Goal: Task Accomplishment & Management: Use online tool/utility

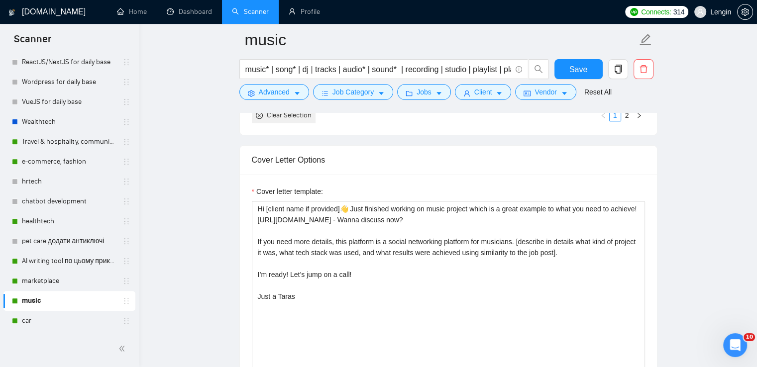
scroll to position [1266, 0]
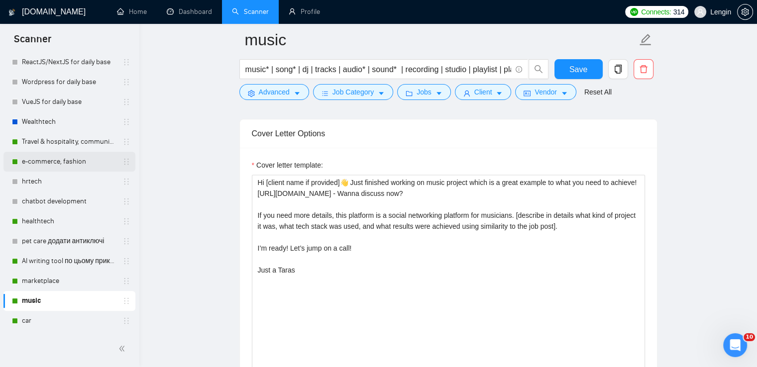
click at [56, 160] on link "e-commerce, fashion" at bounding box center [69, 162] width 95 height 20
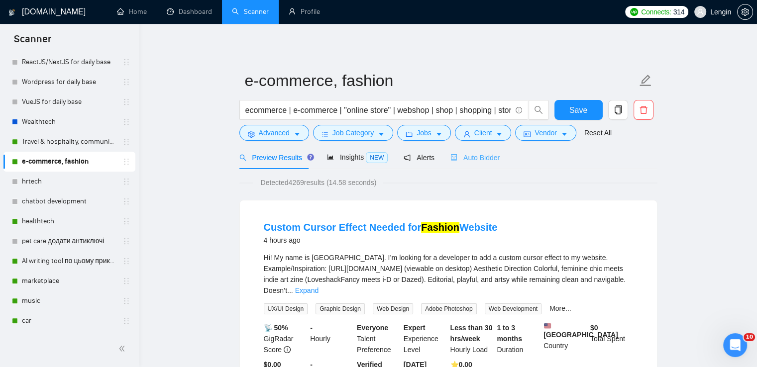
click at [474, 164] on div "Auto Bidder" at bounding box center [474, 157] width 49 height 23
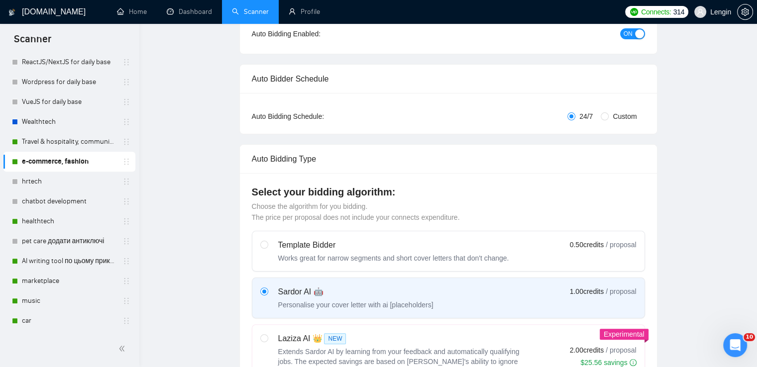
radio input "false"
radio input "true"
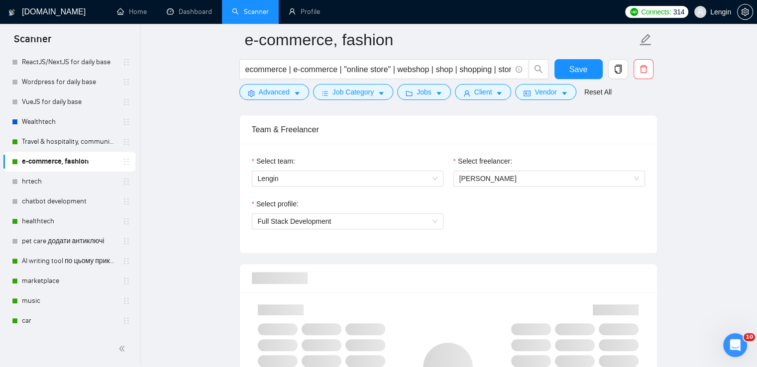
scroll to position [620, 0]
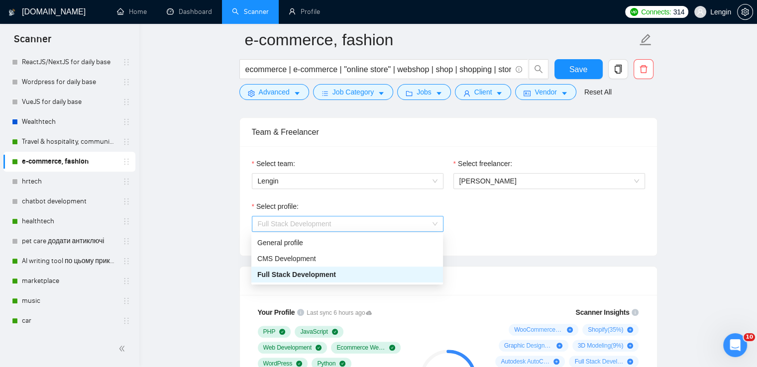
click at [439, 225] on div "Full Stack Development" at bounding box center [347, 224] width 191 height 16
click at [363, 276] on div "Full Stack Development" at bounding box center [347, 274] width 180 height 11
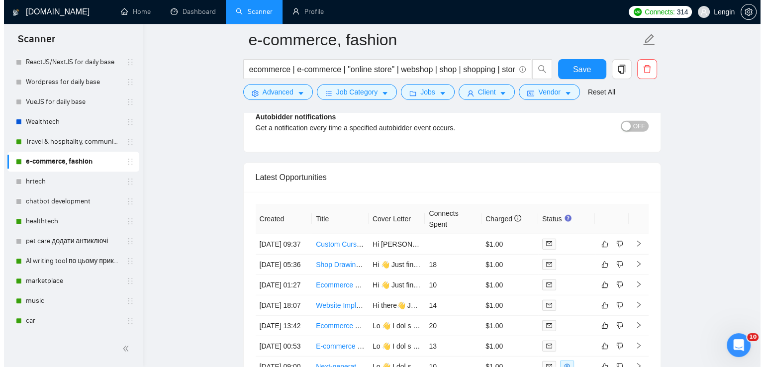
scroll to position [2633, 0]
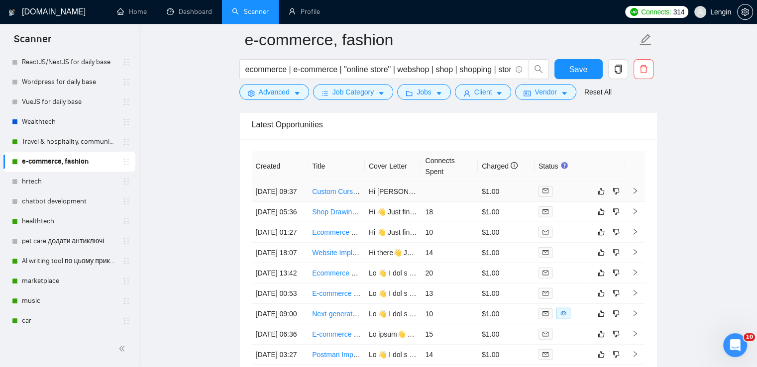
click at [334, 201] on td "Custom Cursor Effect Needed for Fashion Website" at bounding box center [336, 192] width 57 height 20
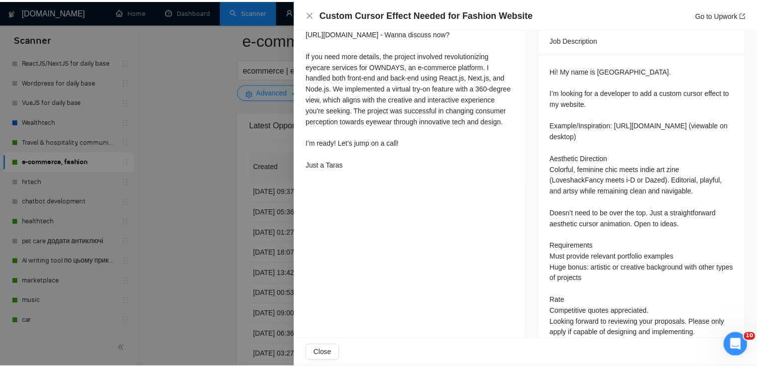
scroll to position [354, 0]
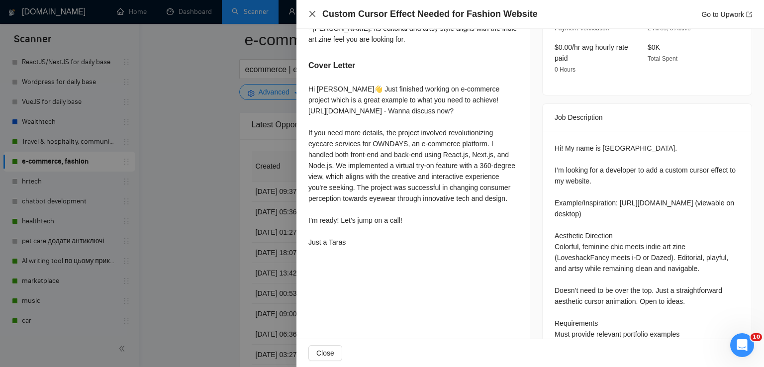
click at [309, 12] on icon "close" at bounding box center [312, 14] width 8 height 8
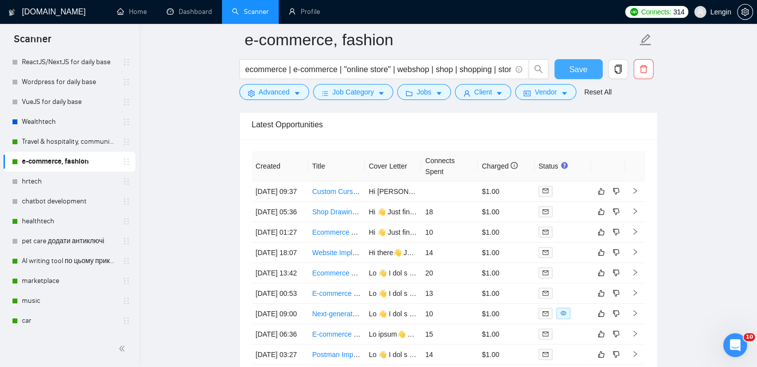
click at [583, 70] on span "Save" at bounding box center [578, 69] width 18 height 12
click at [196, 14] on link "Dashboard" at bounding box center [189, 11] width 45 height 8
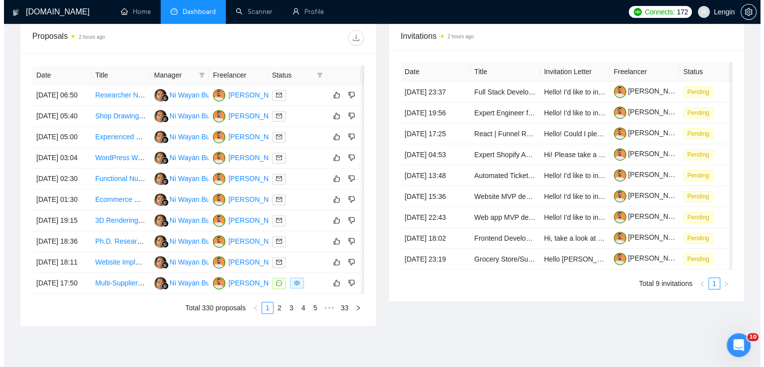
scroll to position [374, 0]
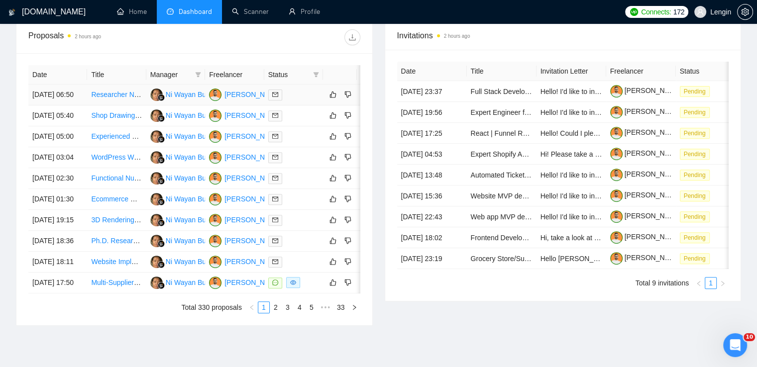
click at [135, 105] on td "Researcher Needed for Ultrasonic Mouthguard Cleaner with UVC LED" at bounding box center [116, 95] width 59 height 21
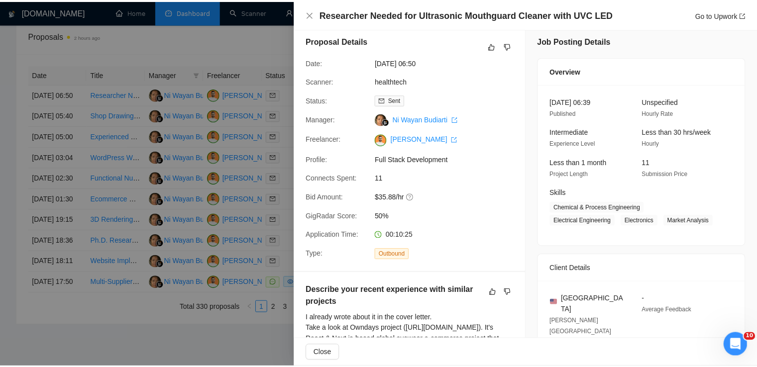
scroll to position [0, 0]
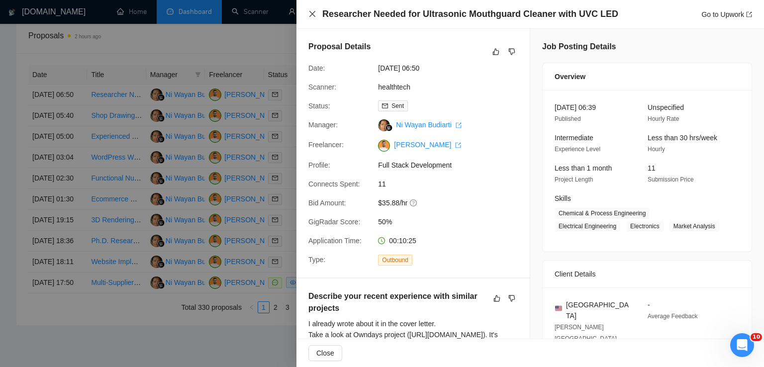
click at [312, 14] on icon "close" at bounding box center [312, 14] width 6 height 6
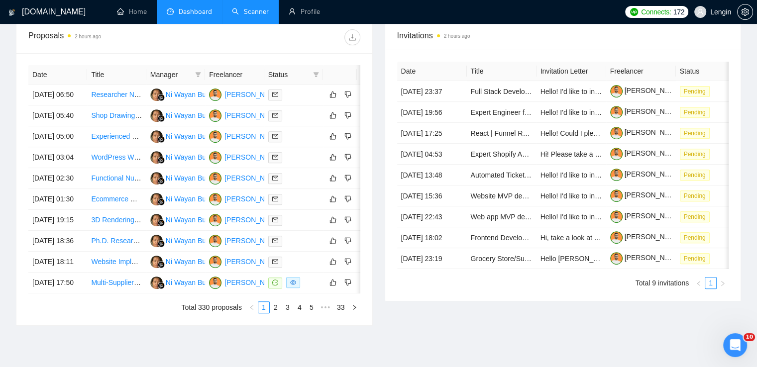
click at [249, 14] on link "Scanner" at bounding box center [250, 11] width 37 height 8
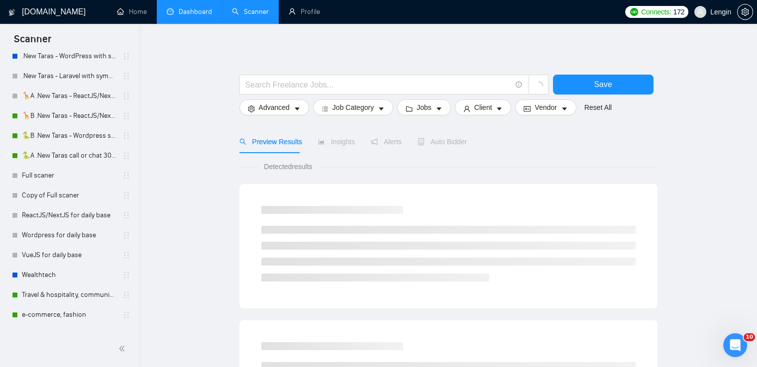
scroll to position [388, 0]
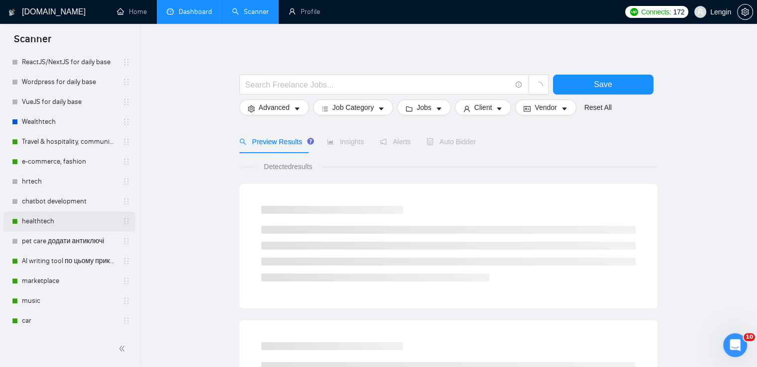
click at [50, 221] on link "healthtech" at bounding box center [69, 221] width 95 height 20
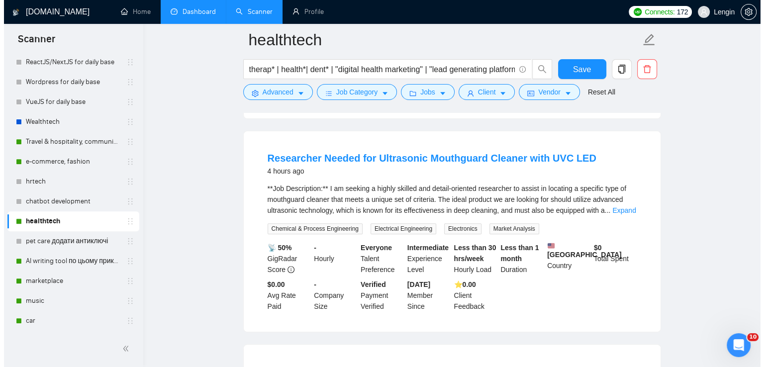
scroll to position [292, 0]
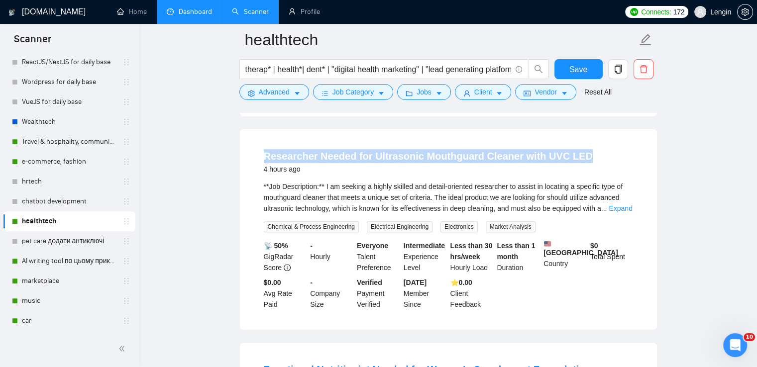
drag, startPoint x: 256, startPoint y: 155, endPoint x: 582, endPoint y: 153, distance: 326.3
click at [582, 153] on li "Researcher Needed for Ultrasonic Mouthguard Cleaner with UVC LED 4 hours ago **…" at bounding box center [448, 229] width 393 height 177
copy link "Researcher Needed for Ultrasonic Mouthguard Cleaner with UVC LED"
click at [263, 96] on span "Advanced" at bounding box center [274, 92] width 31 height 11
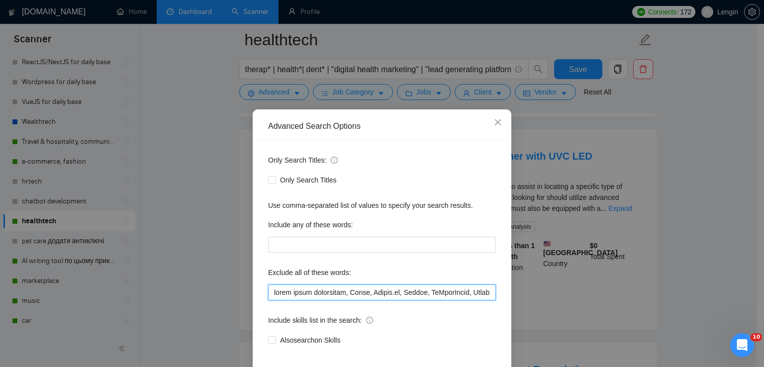
click at [275, 289] on input "text" at bounding box center [382, 293] width 228 height 16
paste input "Researcher"
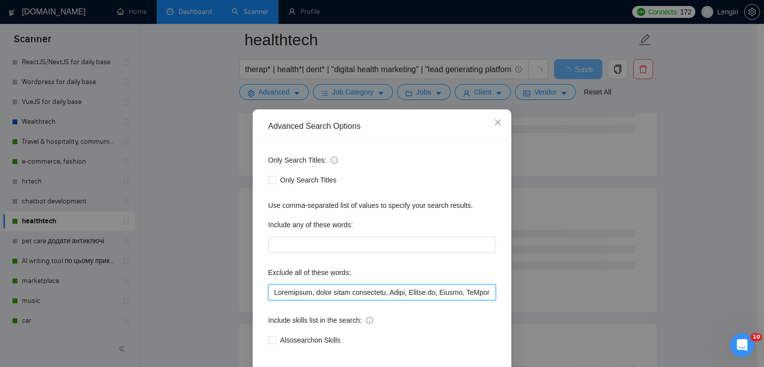
click at [273, 291] on input "text" at bounding box center [382, 293] width 228 height 16
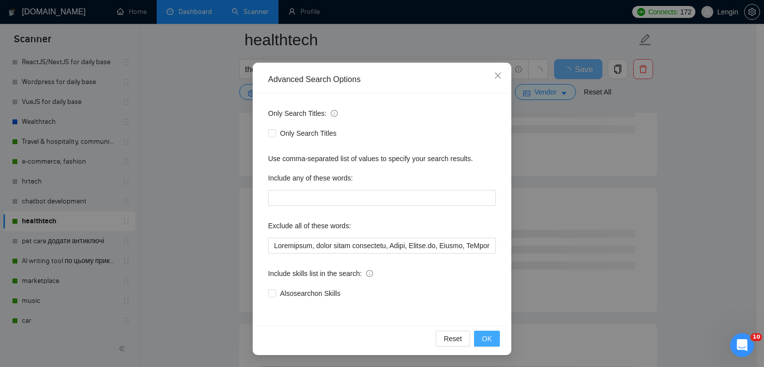
click at [486, 341] on span "OK" at bounding box center [487, 338] width 10 height 11
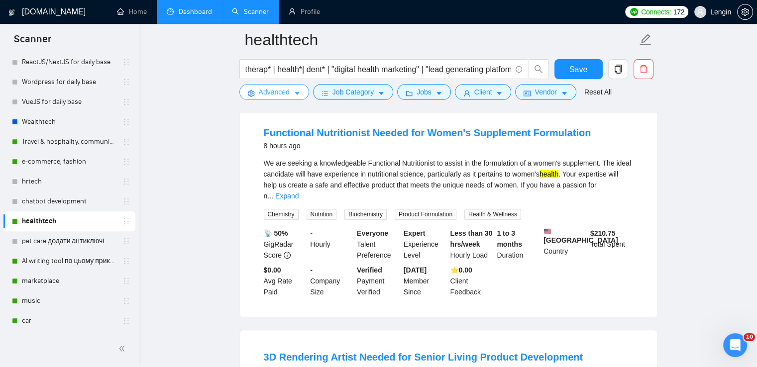
scroll to position [454, 0]
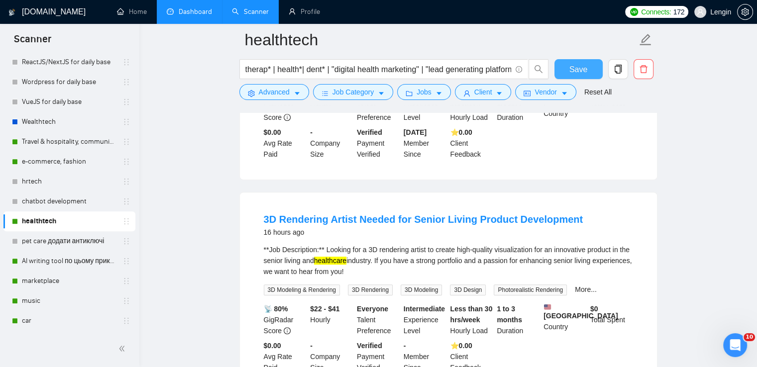
click at [584, 70] on span "Save" at bounding box center [578, 69] width 18 height 12
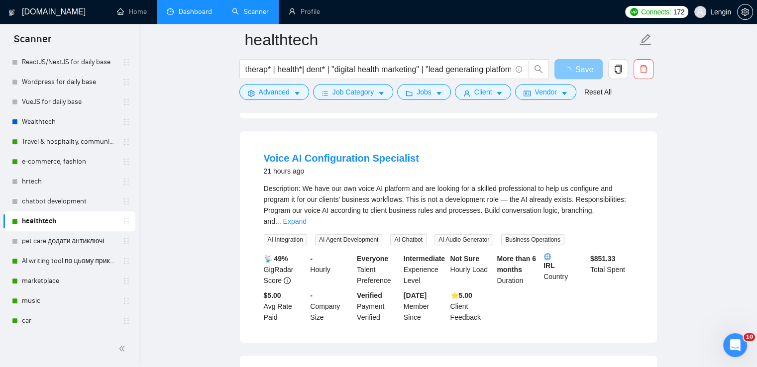
scroll to position [736, 0]
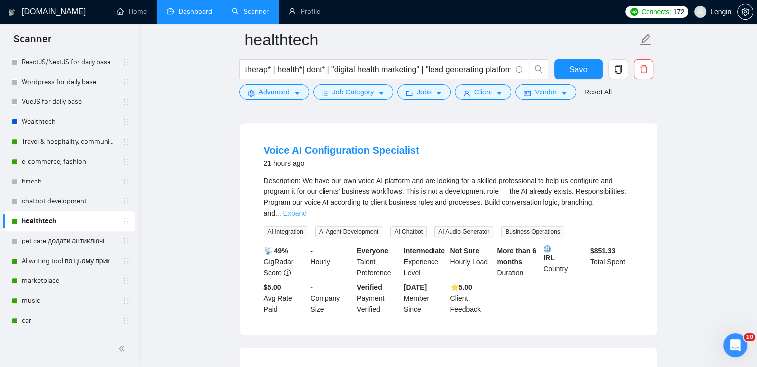
click at [306, 209] on link "Expand" at bounding box center [294, 213] width 23 height 8
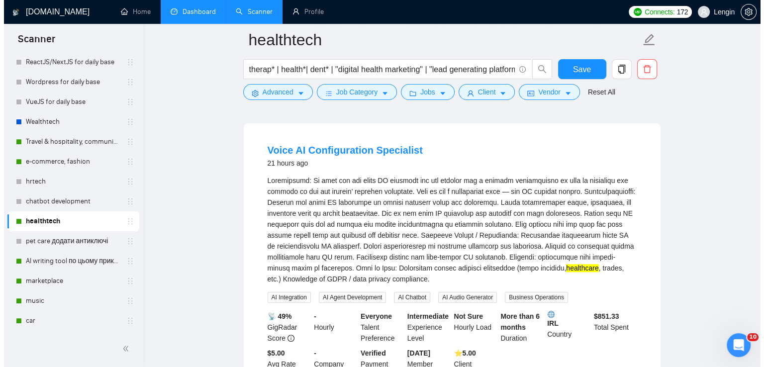
scroll to position [672, 0]
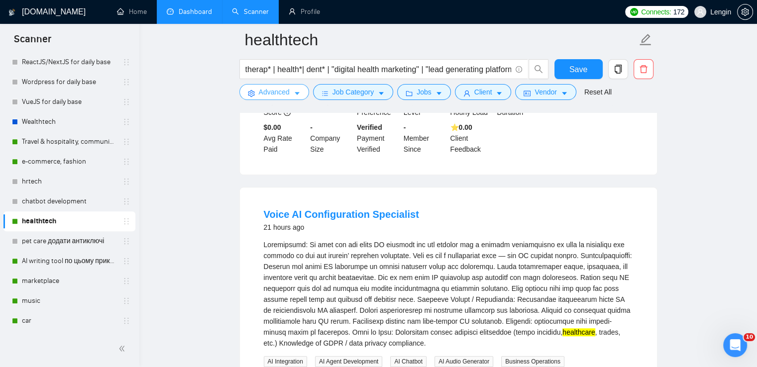
click at [271, 93] on span "Advanced" at bounding box center [274, 92] width 31 height 11
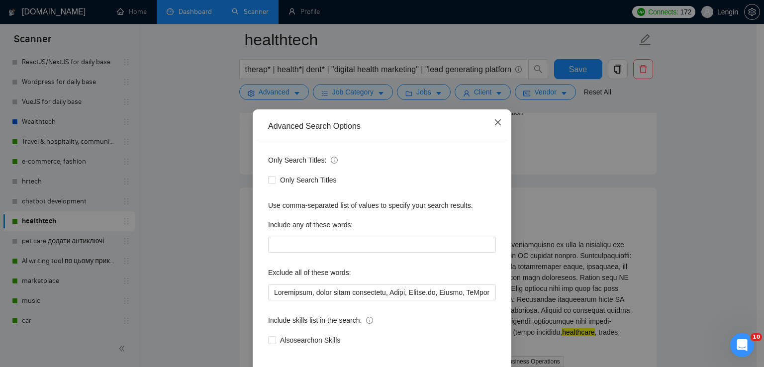
click at [495, 121] on icon "close" at bounding box center [498, 122] width 6 height 6
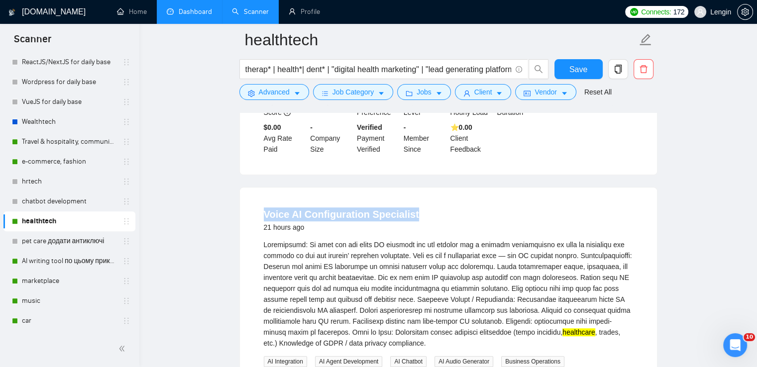
drag, startPoint x: 255, startPoint y: 208, endPoint x: 426, endPoint y: 209, distance: 171.1
click at [426, 209] on li "Voice AI Configuration Specialist 21 hours ago healthcare , trades, etc.) Knowl…" at bounding box center [448, 325] width 393 height 253
copy link "Voice AI Configuration Specialist"
click at [289, 90] on button "Advanced" at bounding box center [274, 92] width 70 height 16
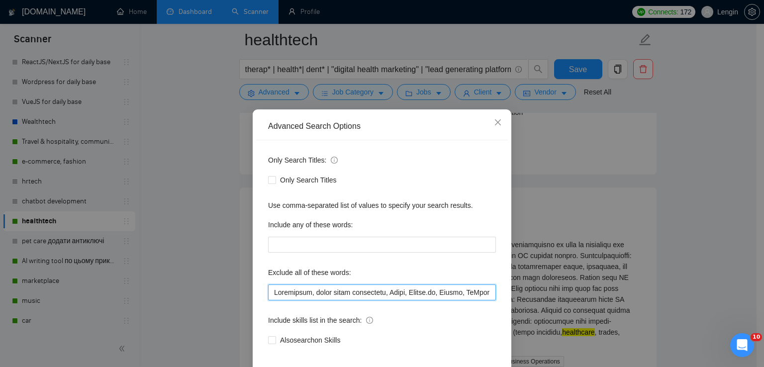
click at [271, 297] on input "text" at bounding box center [382, 293] width 228 height 16
paste input "AI Configuration"
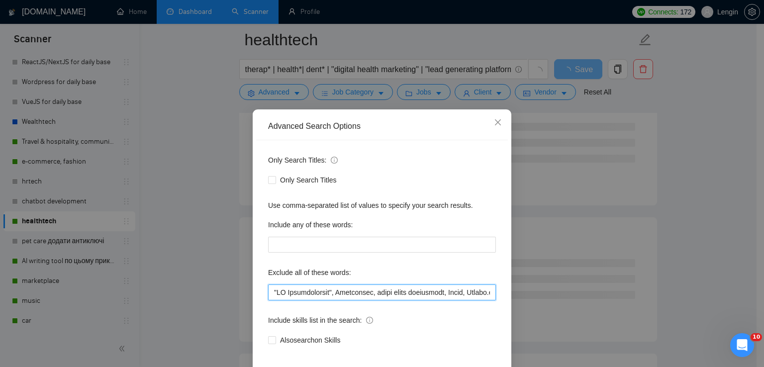
scroll to position [47, 0]
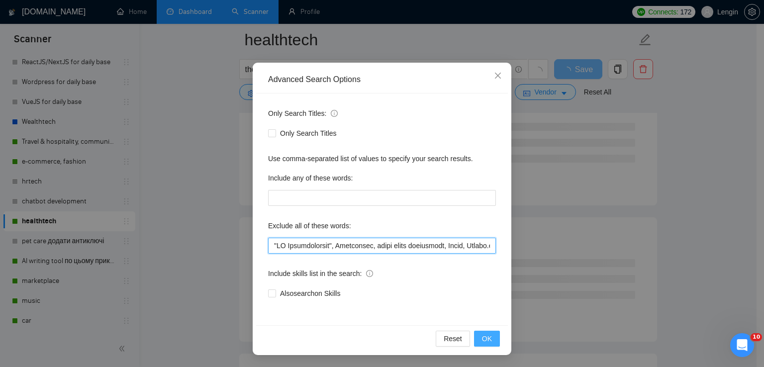
type input ""LO Ipsumdolorsit", Ametconsec, adipi elits doeiusmodt, Incid, Utlabo.et, Dolor…"
click at [477, 338] on button "OK" at bounding box center [487, 339] width 26 height 16
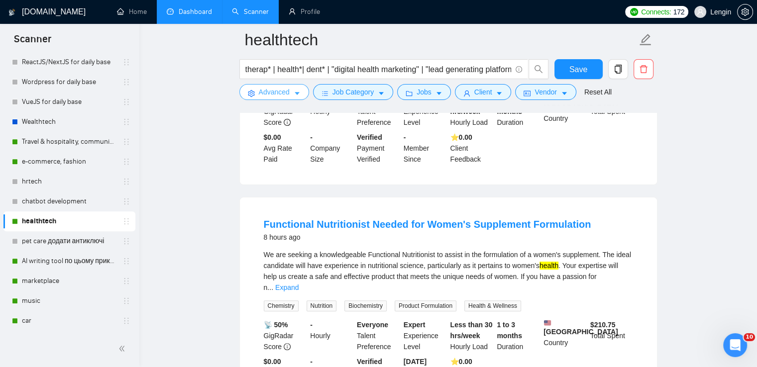
scroll to position [121, 0]
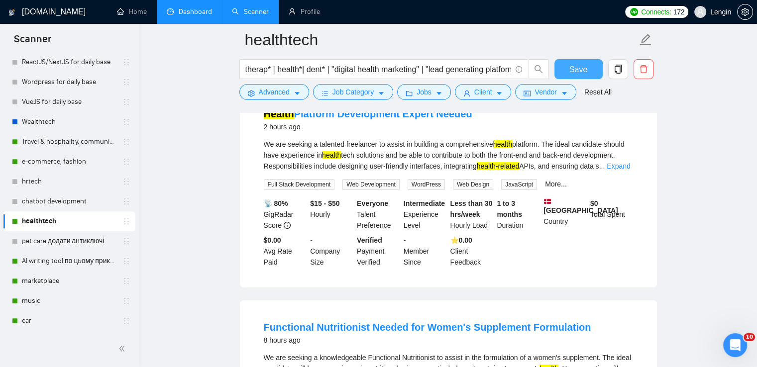
click at [572, 71] on span "Save" at bounding box center [578, 69] width 18 height 12
click at [190, 8] on link "Dashboard" at bounding box center [189, 11] width 45 height 8
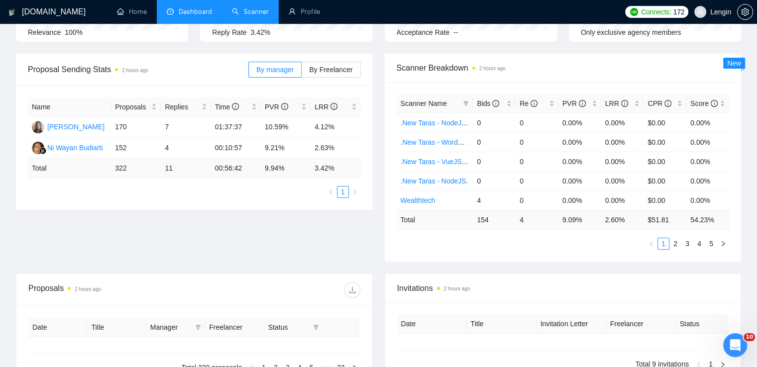
type input "[DATE]"
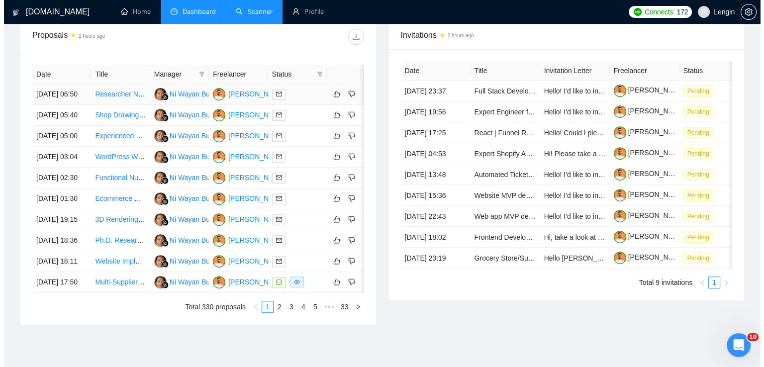
scroll to position [380, 0]
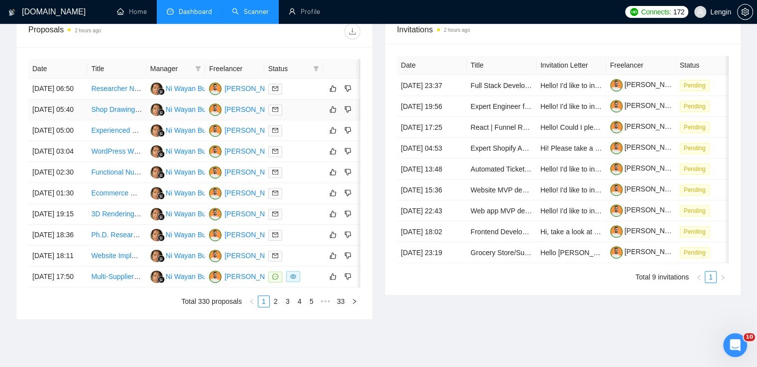
click at [116, 120] on td "Shop Drawing for Shade Structure in Inventor or SolidWorks" at bounding box center [116, 109] width 59 height 21
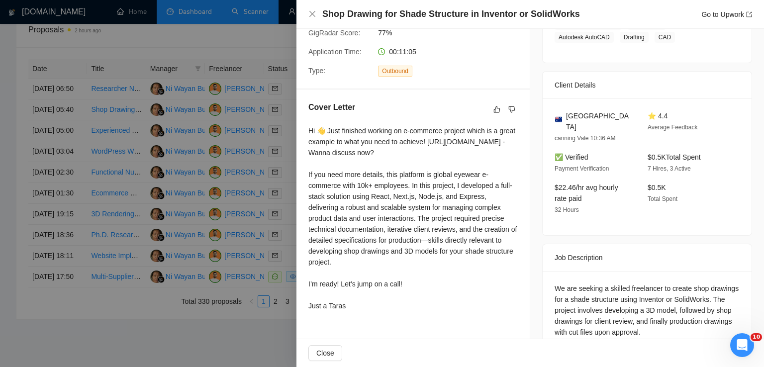
scroll to position [206, 0]
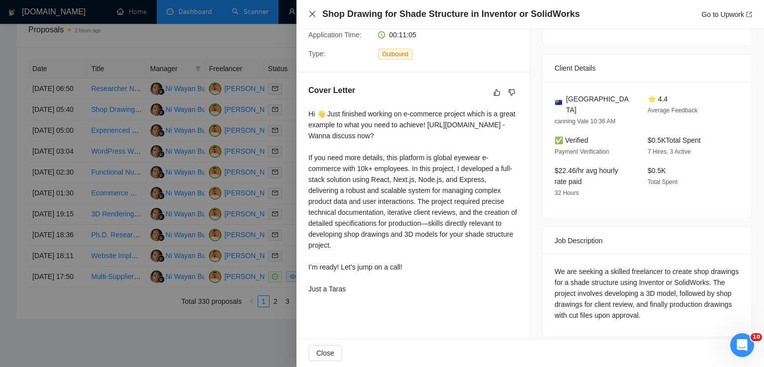
click at [316, 11] on icon "close" at bounding box center [312, 14] width 8 height 8
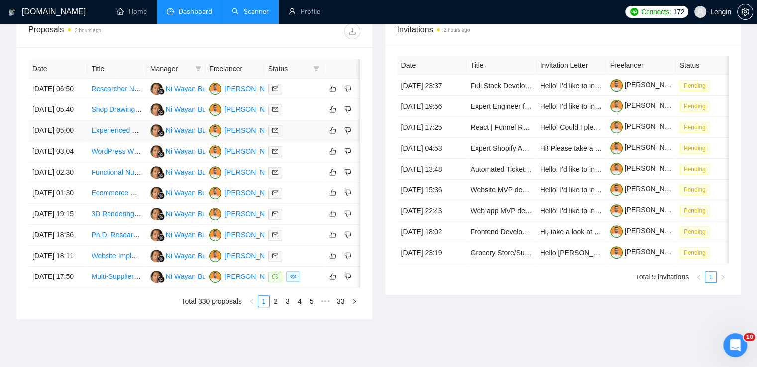
click at [108, 141] on td "Experienced NFT Developer Needed for Exciting Project" at bounding box center [116, 130] width 59 height 21
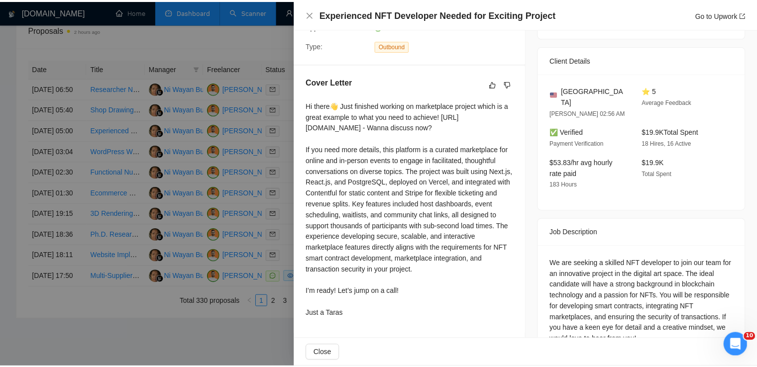
scroll to position [0, 0]
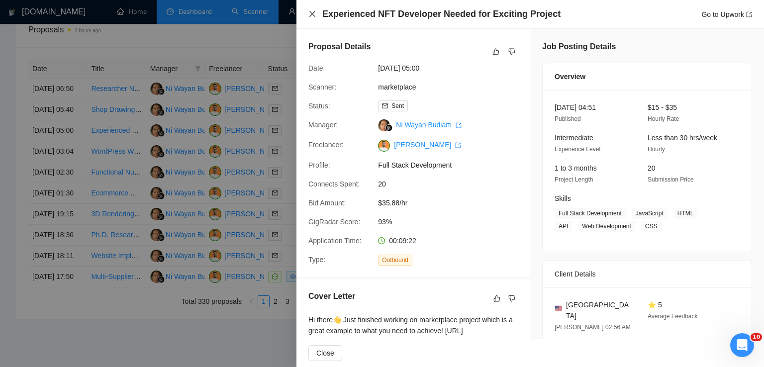
click at [311, 14] on icon "close" at bounding box center [312, 14] width 8 height 8
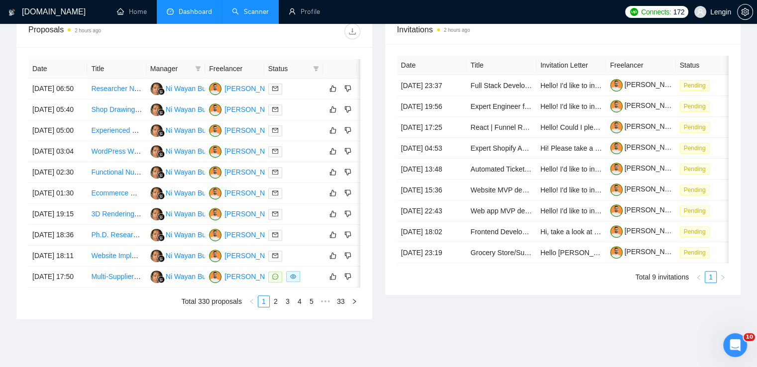
click at [240, 16] on link "Scanner" at bounding box center [250, 11] width 37 height 8
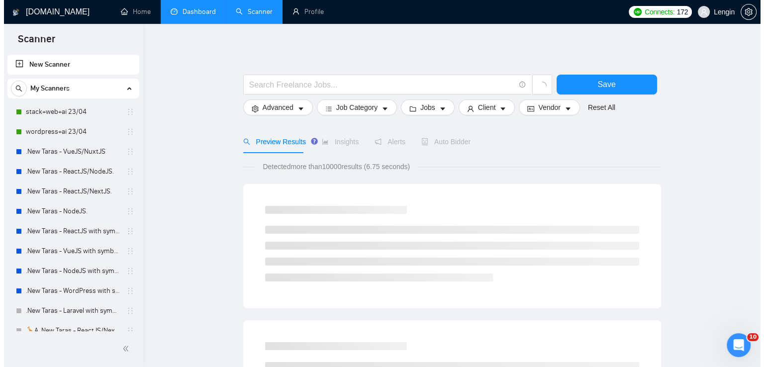
scroll to position [388, 0]
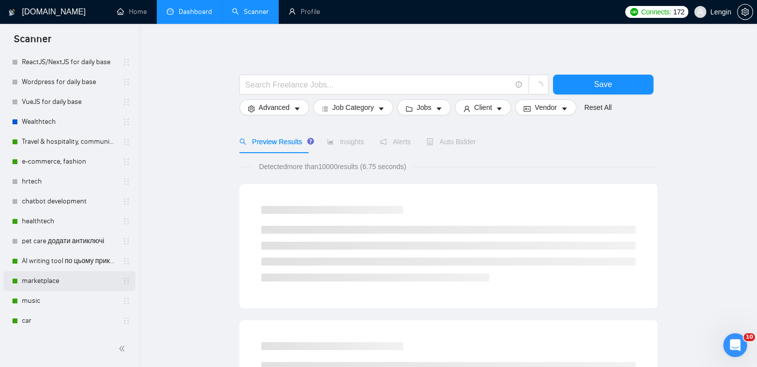
click at [42, 286] on link "marketplace" at bounding box center [69, 281] width 95 height 20
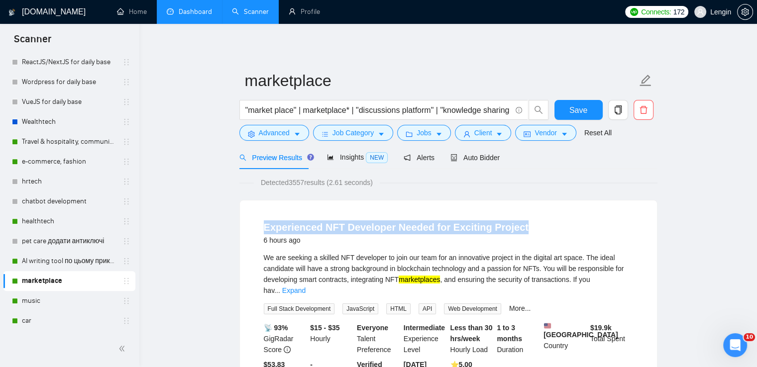
drag, startPoint x: 257, startPoint y: 229, endPoint x: 549, endPoint y: 229, distance: 292.0
click at [549, 229] on li "Experienced NFT Developer Needed for Exciting Project 6 hours ago We are seekin…" at bounding box center [448, 306] width 393 height 188
copy link "Experienced NFT Developer Needed for Exciting Project"
click at [285, 140] on button "Advanced" at bounding box center [274, 133] width 70 height 16
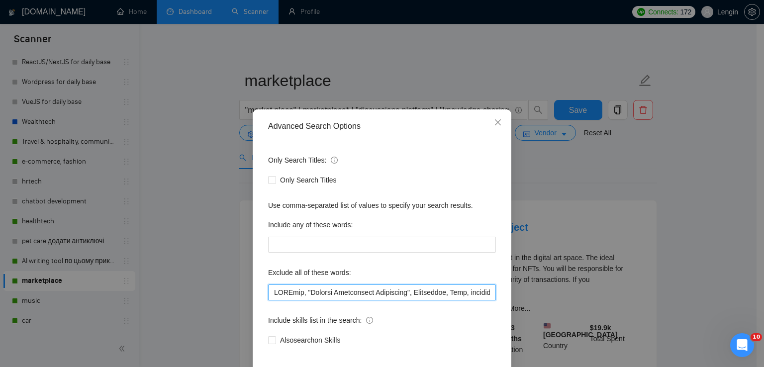
click at [268, 291] on input "text" at bounding box center [382, 293] width 228 height 16
paste input "NFT"
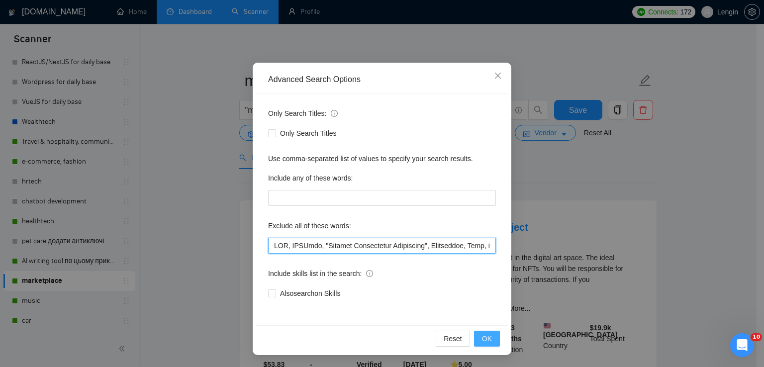
type input "LOR, IPSUmdo, "Sitamet Consectetur Adipiscing", Elitseddoe, Temp, incidid, "Utl…"
click at [487, 334] on span "OK" at bounding box center [487, 338] width 10 height 11
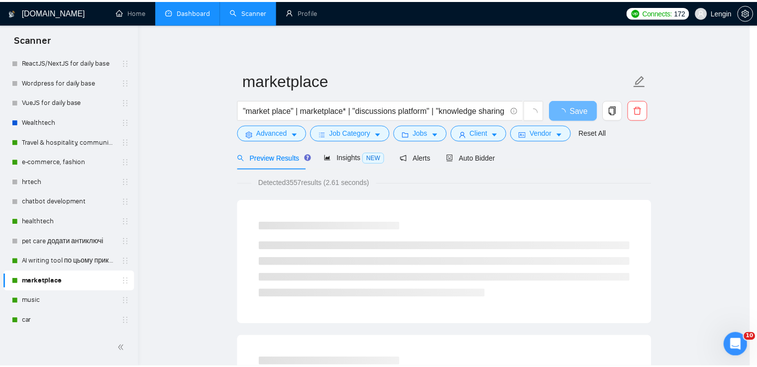
scroll to position [0, 0]
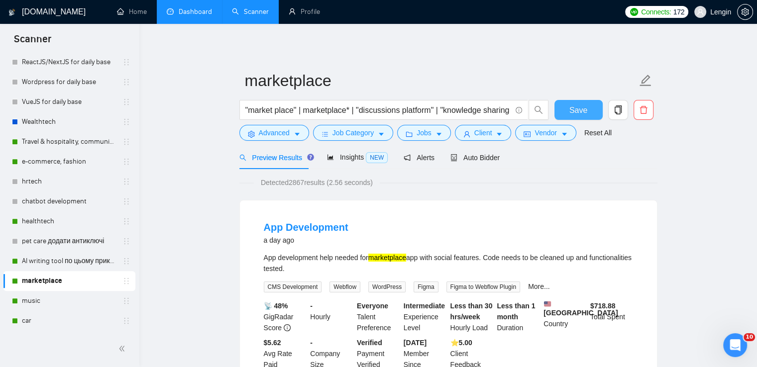
click at [579, 110] on span "Save" at bounding box center [578, 110] width 18 height 12
click at [177, 8] on link "Dashboard" at bounding box center [189, 11] width 45 height 8
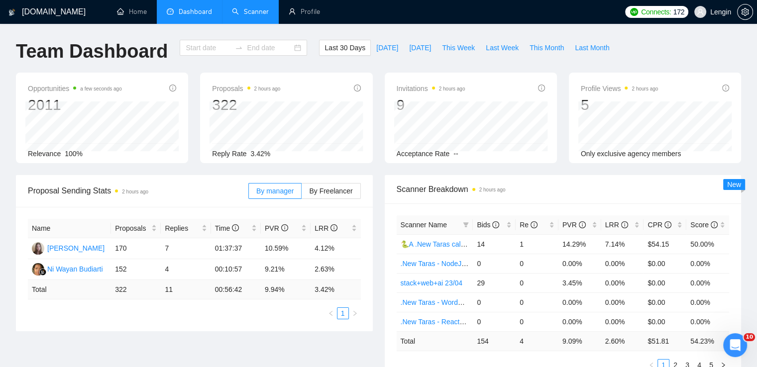
type input "[DATE]"
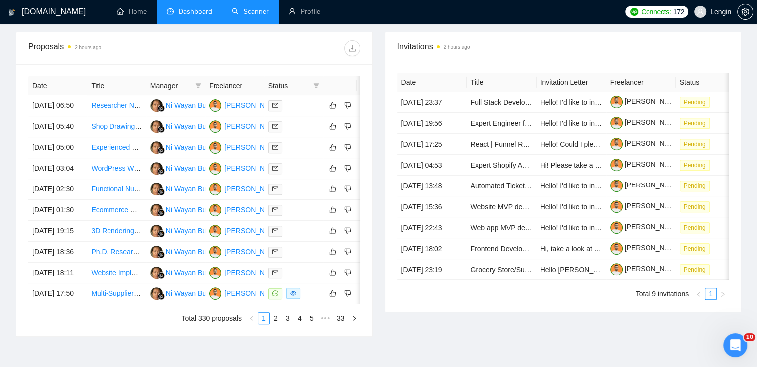
scroll to position [364, 0]
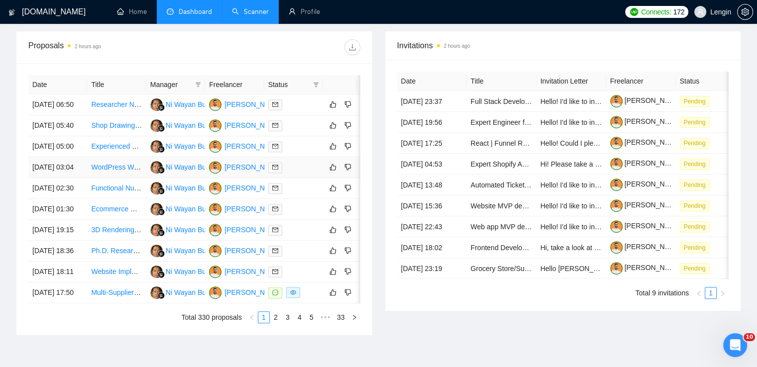
click at [112, 178] on td "WordPress Website Development with Membership and Payment Integration" at bounding box center [116, 167] width 59 height 21
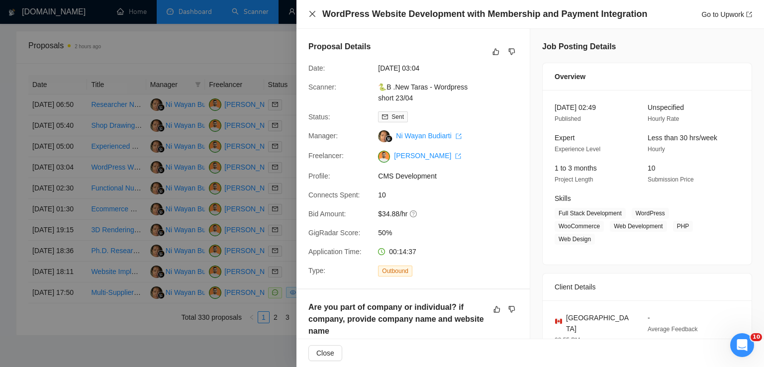
click at [315, 12] on icon "close" at bounding box center [312, 14] width 8 height 8
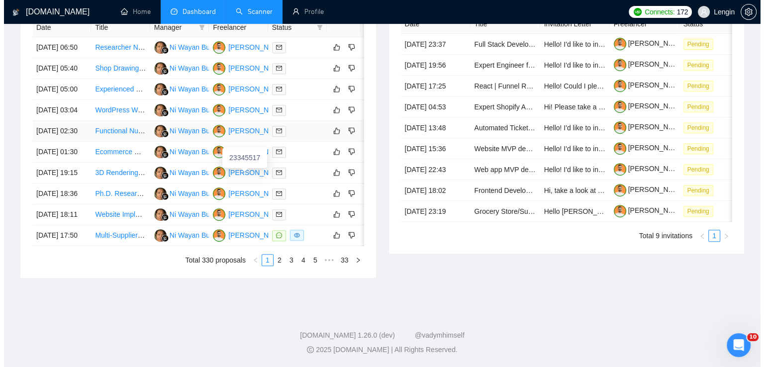
scroll to position [431, 0]
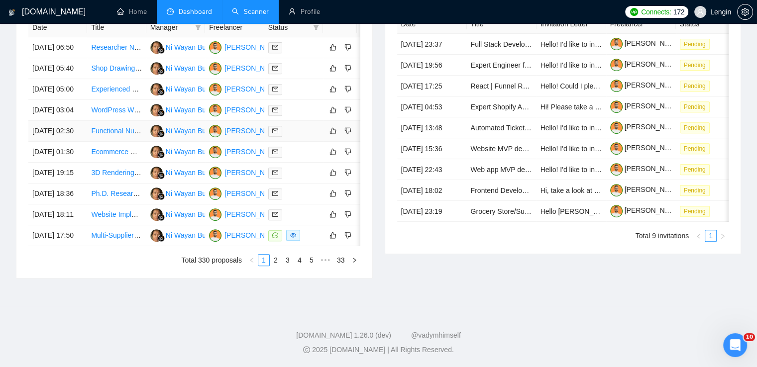
click at [127, 142] on td "Functional Nutritionist Needed for Women's Supplement Formulation" at bounding box center [116, 131] width 59 height 21
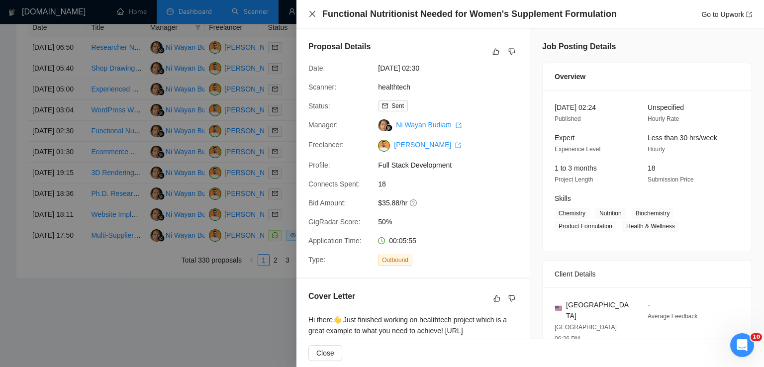
click at [309, 10] on icon "close" at bounding box center [312, 14] width 8 height 8
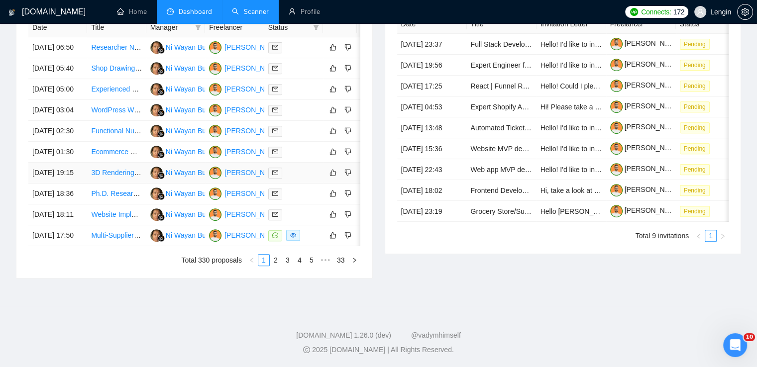
click at [102, 184] on td "3D Rendering Artist Needed for Senior Living Product Development" at bounding box center [116, 173] width 59 height 21
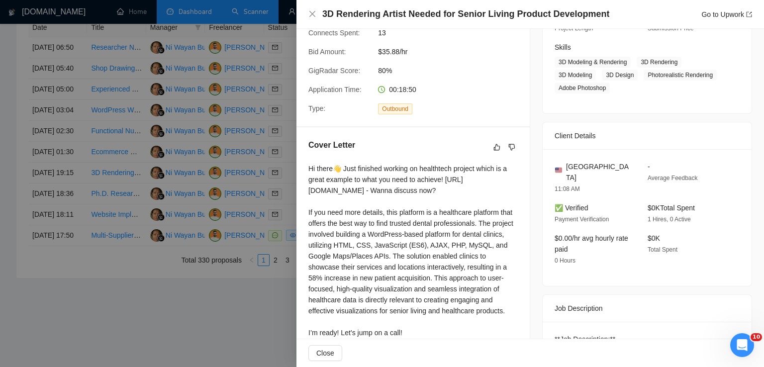
scroll to position [241, 0]
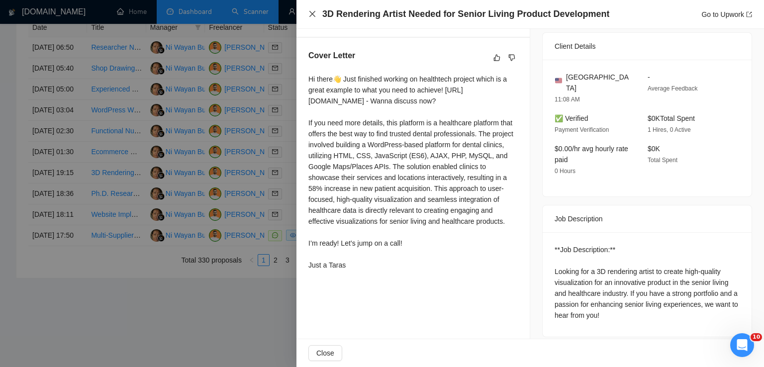
click at [311, 16] on icon "close" at bounding box center [312, 14] width 8 height 8
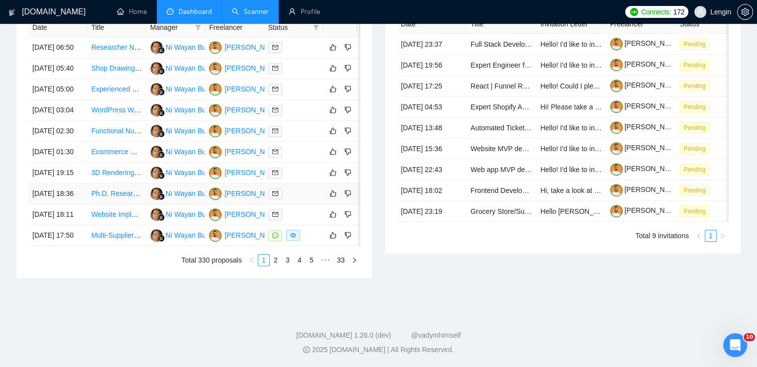
click at [113, 204] on td "Ph.D. Researcher Needed for AI R&D Project" at bounding box center [116, 194] width 59 height 21
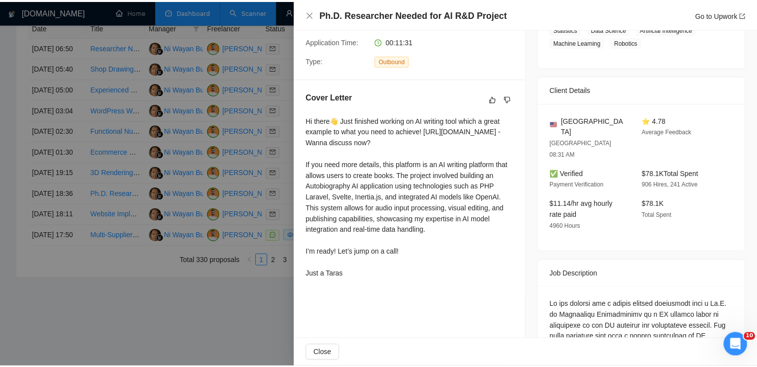
scroll to position [0, 0]
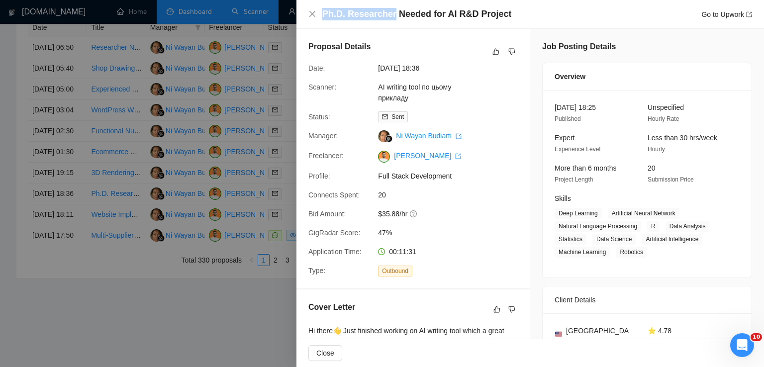
drag, startPoint x: 390, startPoint y: 19, endPoint x: 319, endPoint y: 8, distance: 71.4
click at [319, 8] on div "Ph.D. Researcher Needed for AI R&D Project Go to Upwork" at bounding box center [530, 14] width 444 height 12
copy h4 "Ph.D. Researcher"
click at [309, 11] on icon "close" at bounding box center [312, 14] width 6 height 6
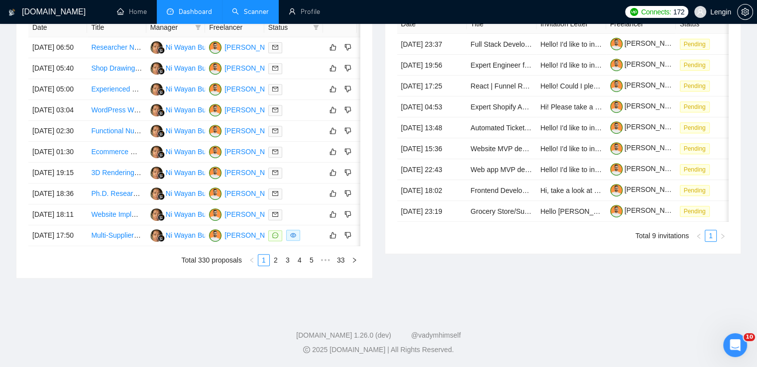
click at [264, 12] on link "Scanner" at bounding box center [250, 11] width 37 height 8
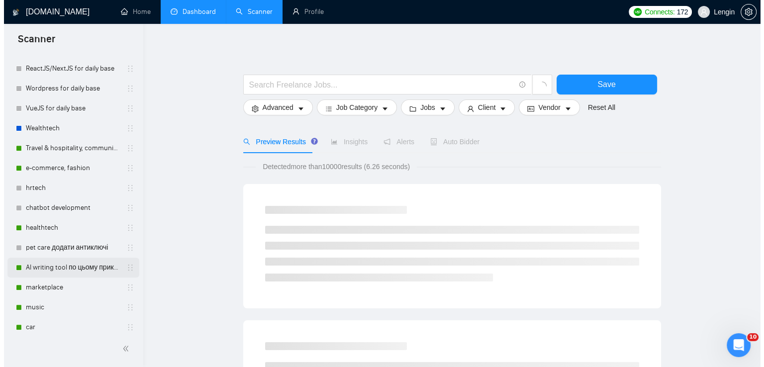
scroll to position [388, 0]
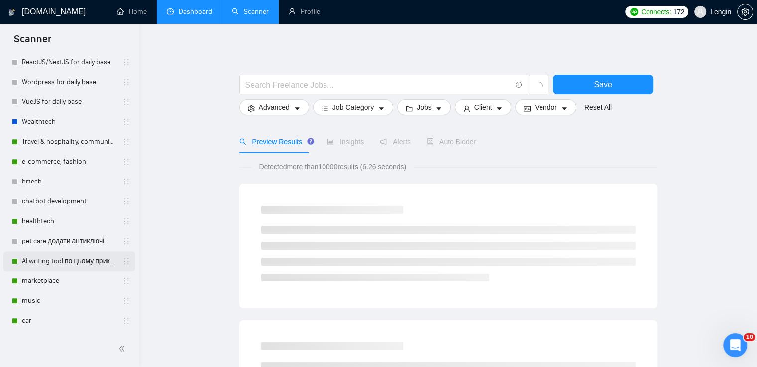
click at [64, 260] on link "AI writing tool по цьому прикладу" at bounding box center [69, 261] width 95 height 20
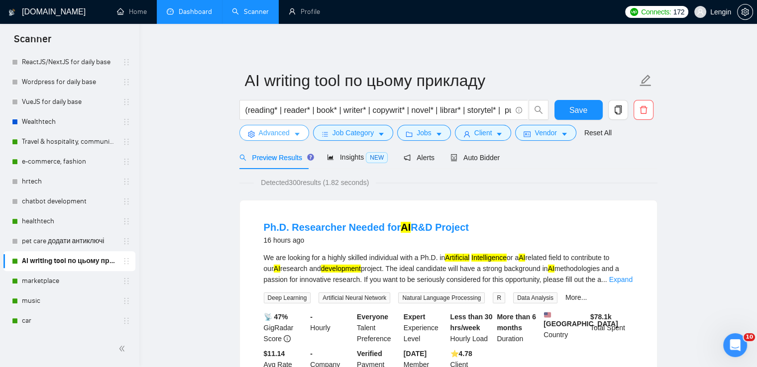
click at [282, 130] on span "Advanced" at bounding box center [274, 132] width 31 height 11
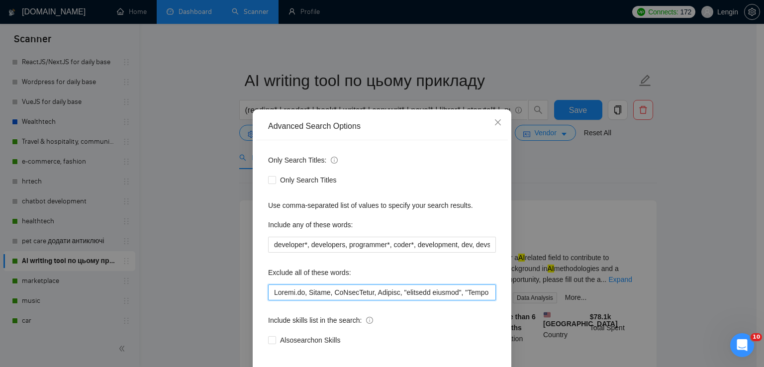
click at [272, 289] on input "text" at bounding box center [382, 293] width 228 height 16
paste input "Ph.D. Researcher"
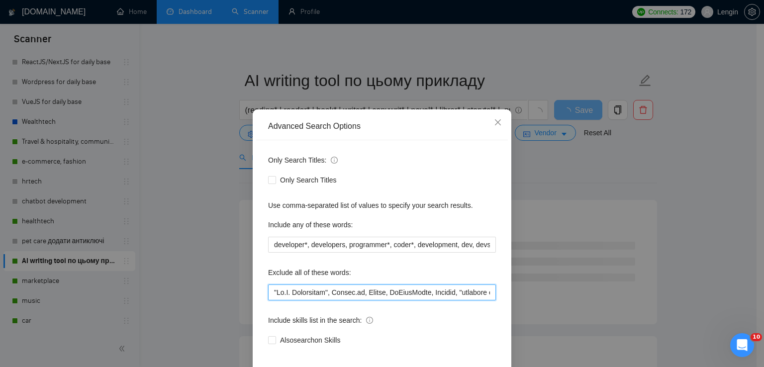
scroll to position [47, 0]
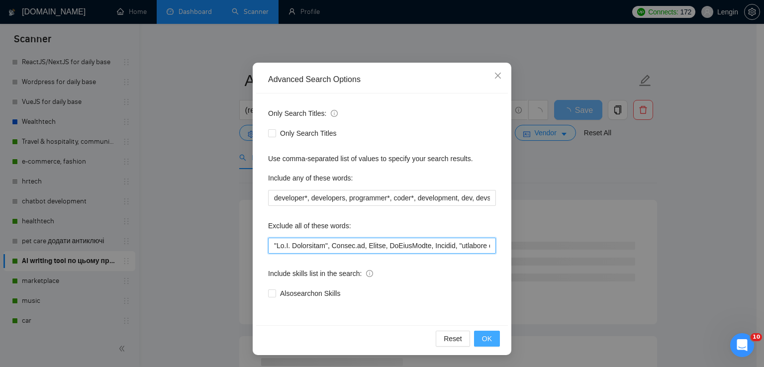
type input ""Lo.I. Dolorsitam", Consec.ad, Elitse, DoEiusModte, Incidid, "utlabore etdolor"…"
click at [487, 337] on span "OK" at bounding box center [487, 338] width 10 height 11
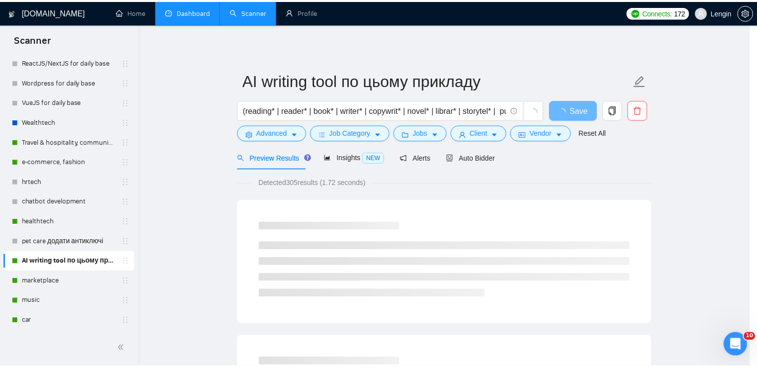
scroll to position [0, 0]
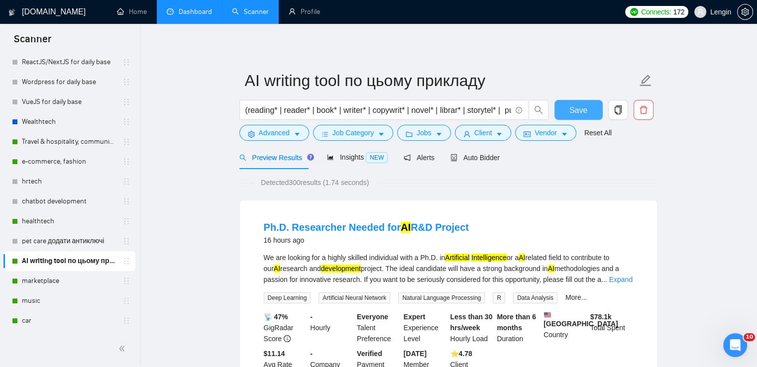
click at [579, 115] on span "Save" at bounding box center [578, 110] width 18 height 12
click at [205, 7] on link "Dashboard" at bounding box center [189, 11] width 45 height 8
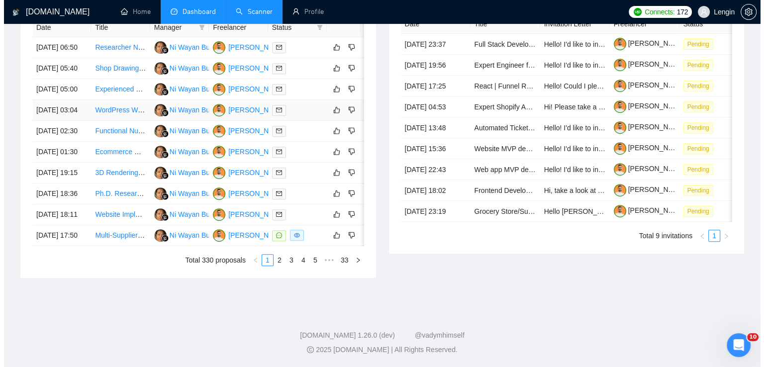
scroll to position [466, 0]
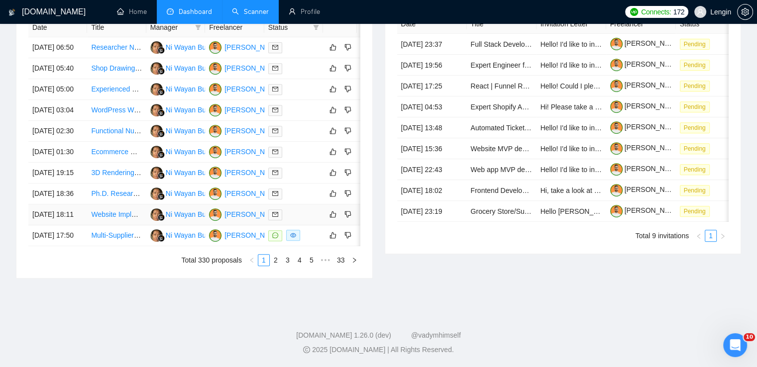
click at [123, 225] on td "Website Implementation Specialist for Salla/Zid (Saudi E-Commerce Platform)" at bounding box center [116, 214] width 59 height 21
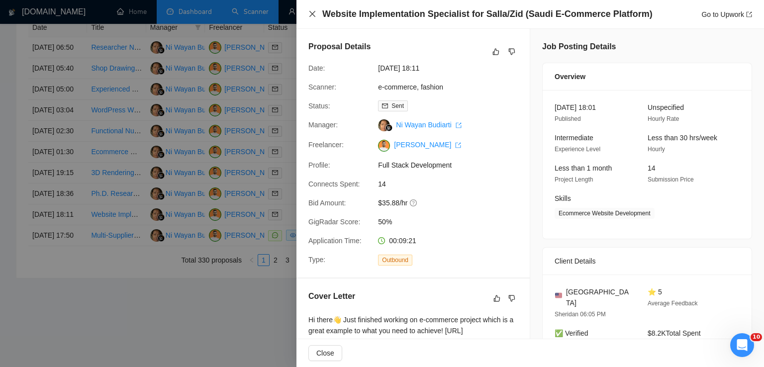
click at [312, 12] on icon "close" at bounding box center [312, 14] width 8 height 8
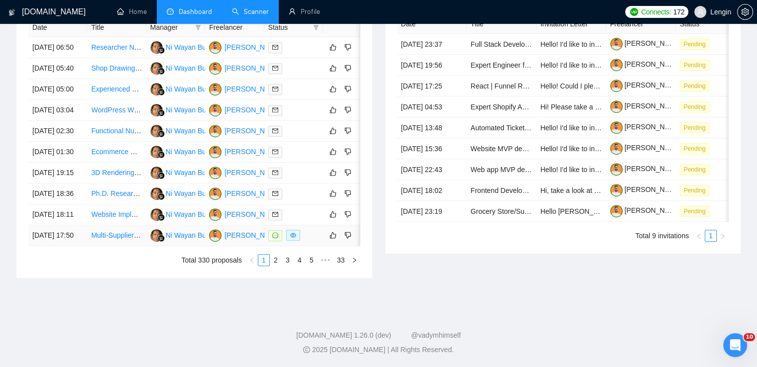
click at [121, 246] on td "Multi-Supplier Travel Booking Engine – API Integration (HotelBeds, RateHawk, TB…" at bounding box center [116, 235] width 59 height 21
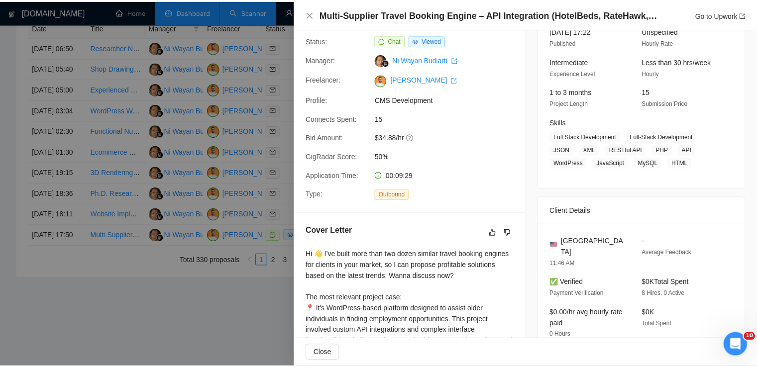
scroll to position [0, 0]
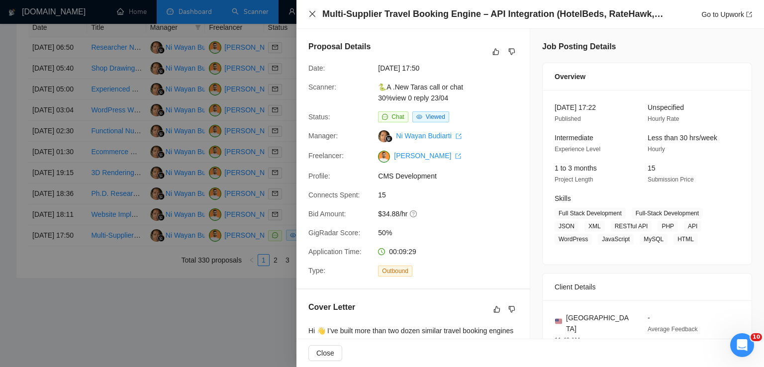
click at [310, 10] on icon "close" at bounding box center [312, 14] width 8 height 8
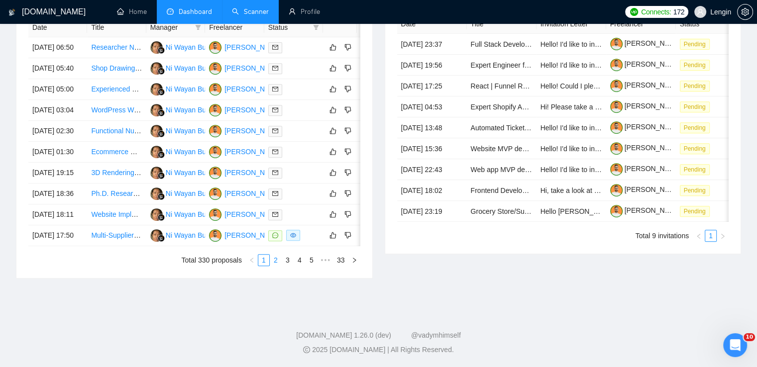
click at [279, 266] on link "2" at bounding box center [275, 260] width 11 height 11
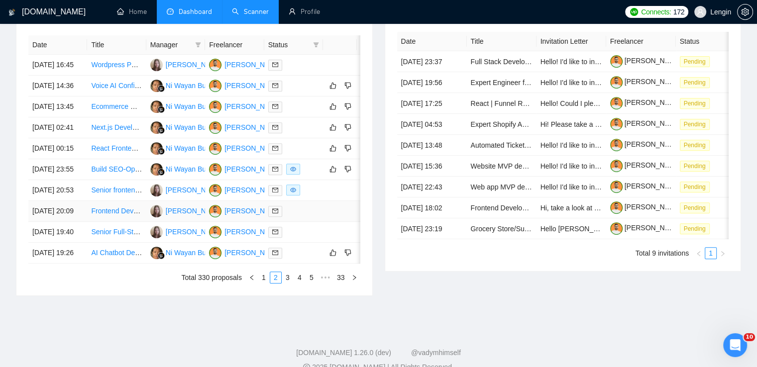
scroll to position [404, 0]
click at [247, 7] on link "Scanner" at bounding box center [250, 11] width 37 height 8
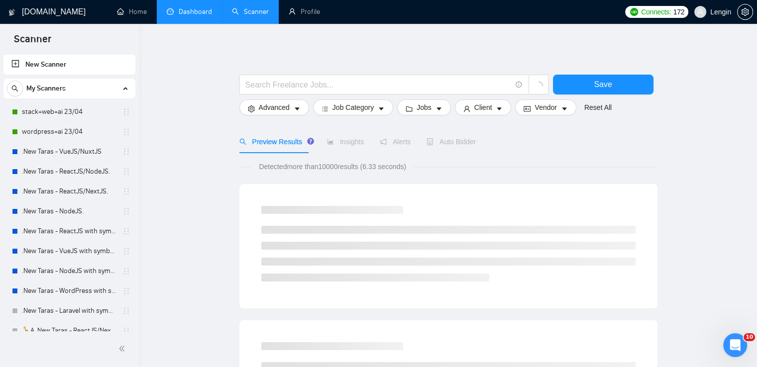
click at [210, 16] on link "Dashboard" at bounding box center [189, 11] width 45 height 8
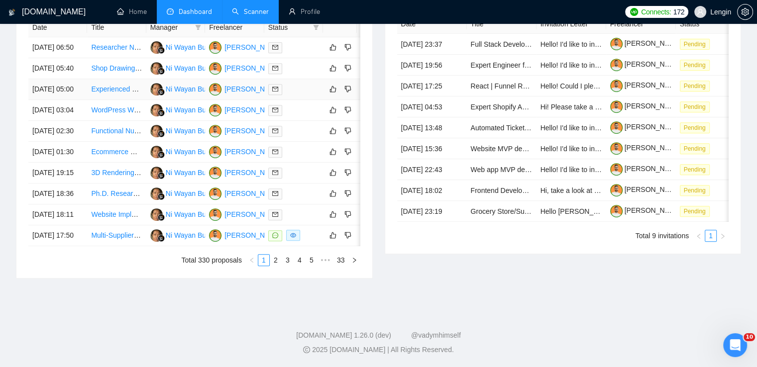
scroll to position [428, 0]
click at [276, 266] on link "2" at bounding box center [275, 260] width 11 height 11
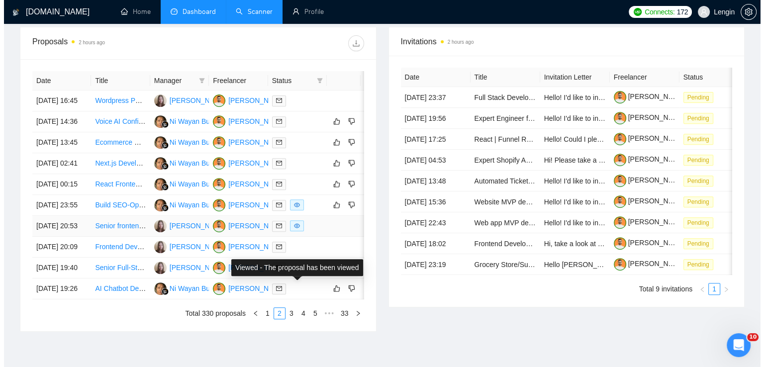
scroll to position [477, 0]
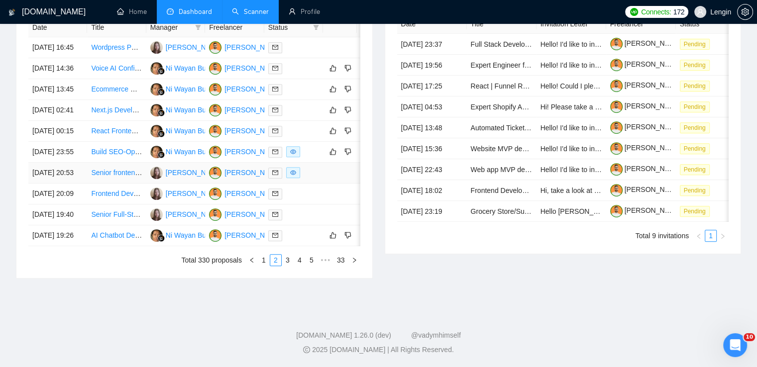
click at [122, 184] on td "Senior frontend developer (React-Nextjs) actively using AI tools" at bounding box center [116, 173] width 59 height 21
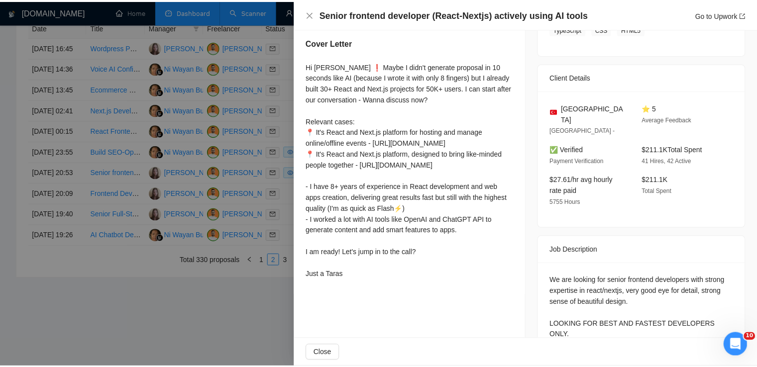
scroll to position [0, 0]
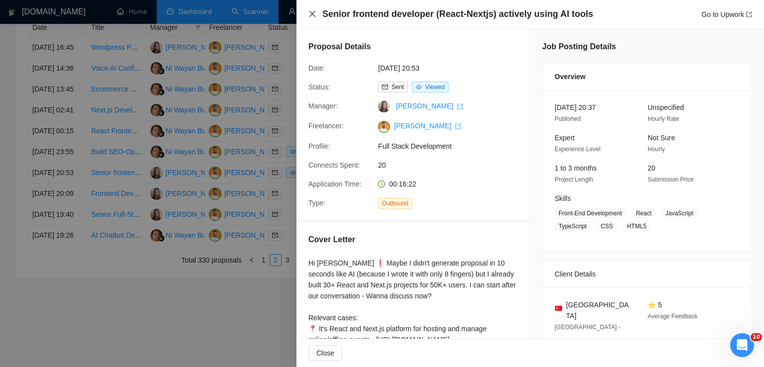
click at [309, 17] on icon "close" at bounding box center [312, 14] width 8 height 8
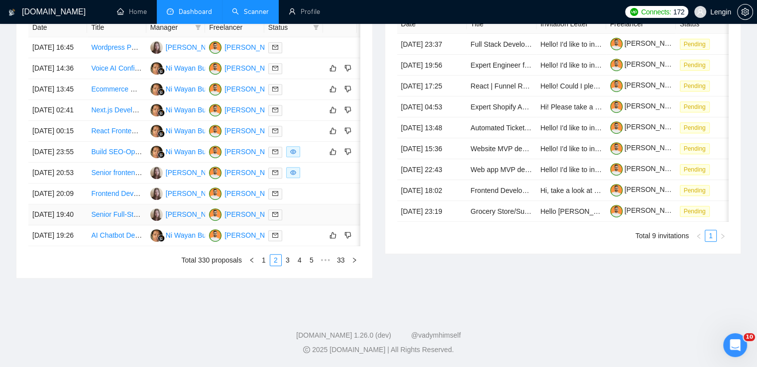
scroll to position [471, 0]
click at [285, 266] on link "3" at bounding box center [287, 260] width 11 height 11
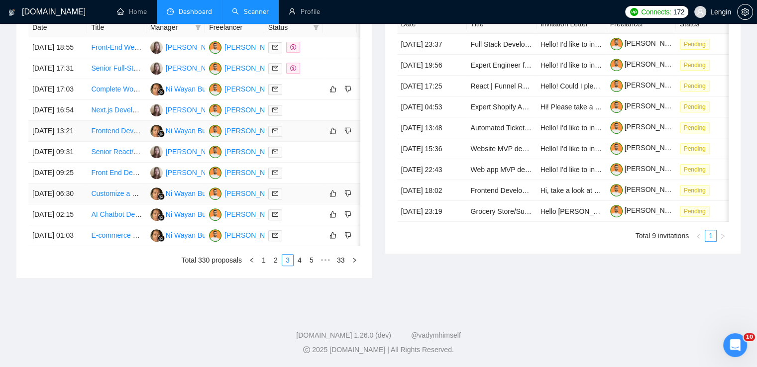
scroll to position [457, 0]
click at [298, 266] on link "4" at bounding box center [299, 260] width 11 height 11
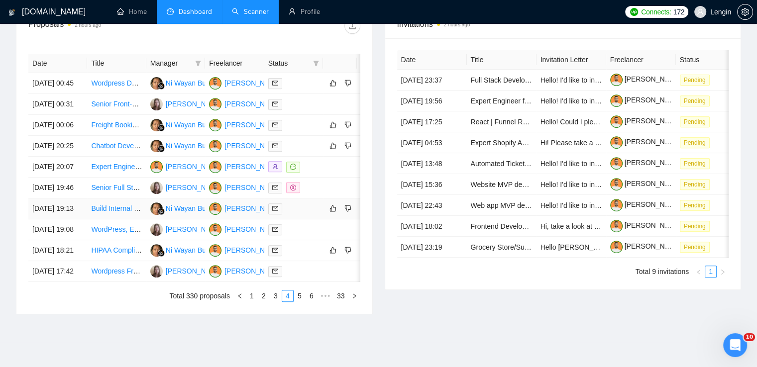
scroll to position [460, 0]
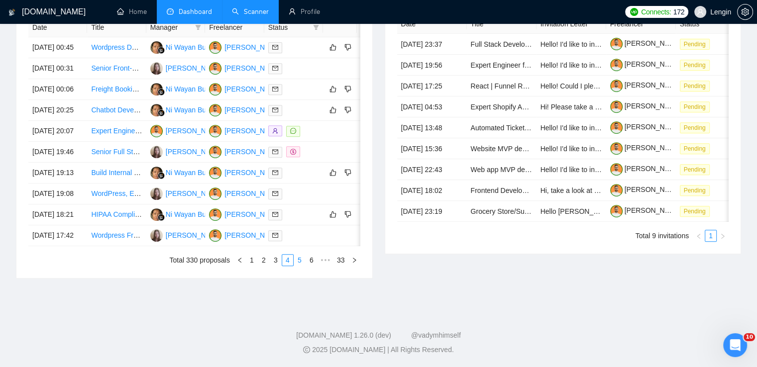
click at [298, 266] on link "5" at bounding box center [299, 260] width 11 height 11
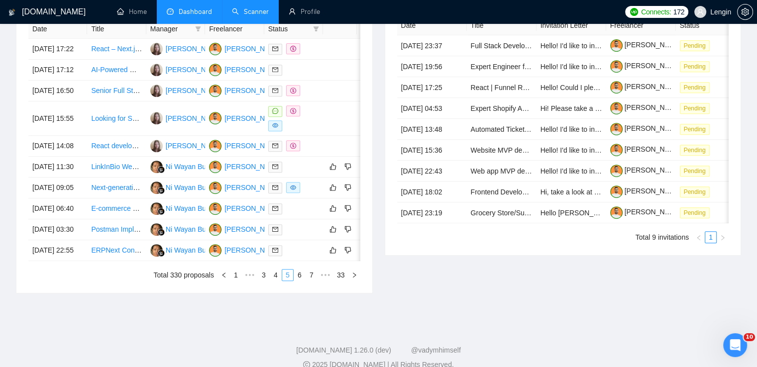
scroll to position [431, 0]
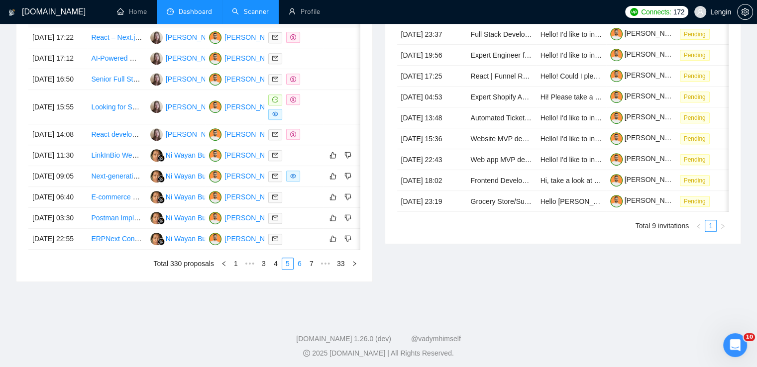
click at [302, 269] on link "6" at bounding box center [299, 263] width 11 height 11
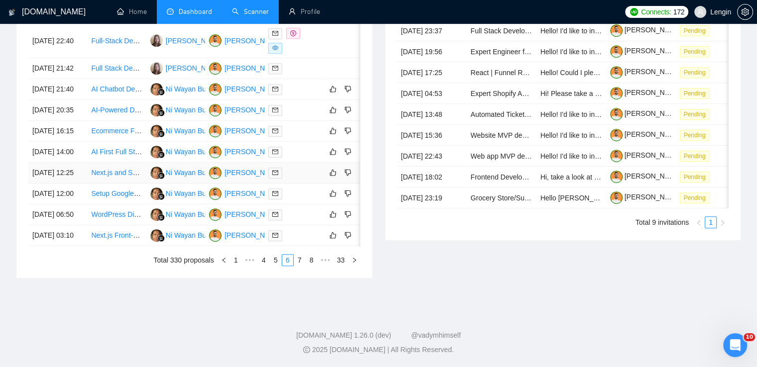
scroll to position [444, 0]
click at [302, 266] on link "7" at bounding box center [299, 260] width 11 height 11
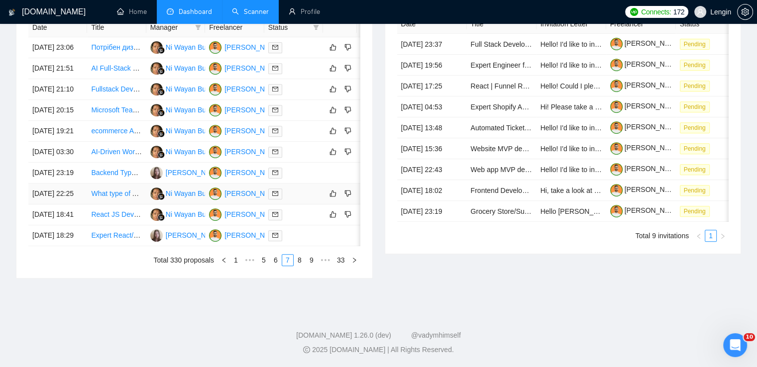
scroll to position [489, 0]
click at [234, 266] on link "1" at bounding box center [235, 260] width 11 height 11
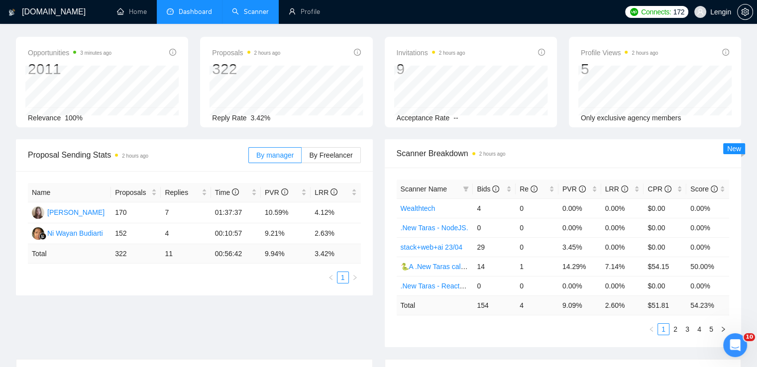
scroll to position [0, 0]
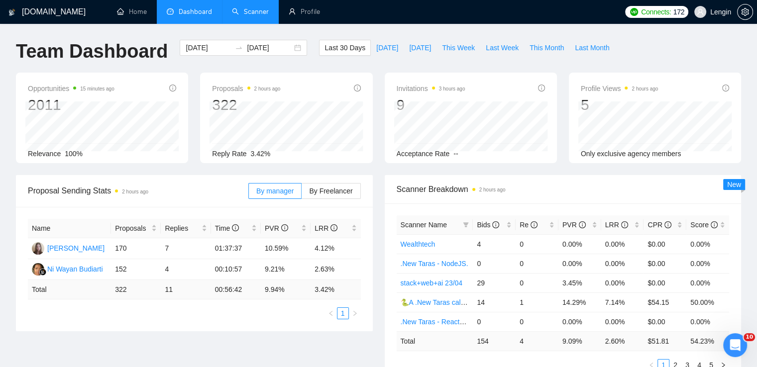
click at [262, 11] on link "Scanner" at bounding box center [250, 11] width 37 height 8
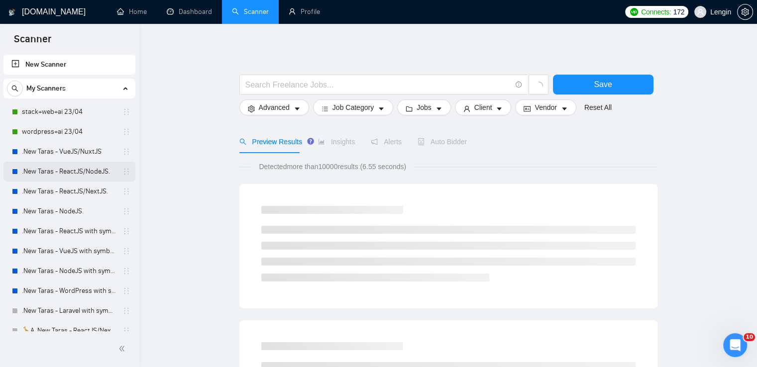
click at [78, 168] on link ".New Taras - ReactJS/NodeJS." at bounding box center [69, 172] width 95 height 20
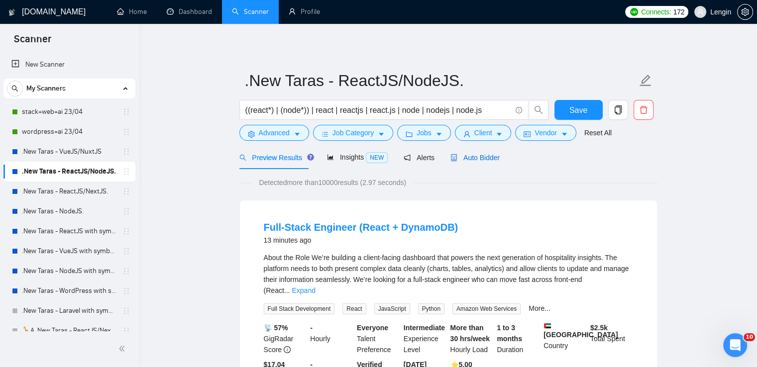
click at [478, 154] on span "Auto Bidder" at bounding box center [474, 158] width 49 height 8
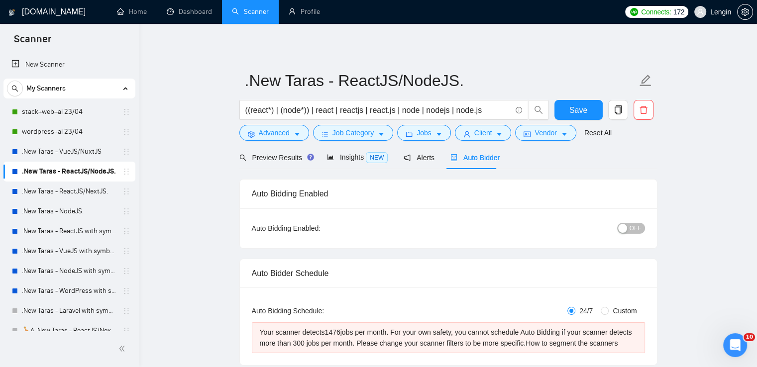
radio input "false"
radio input "true"
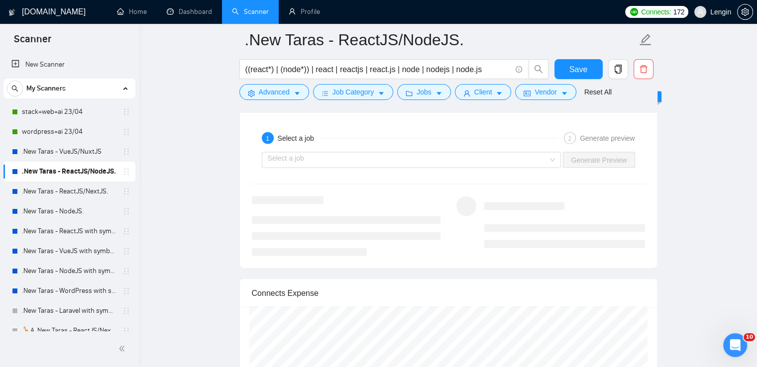
scroll to position [2122, 0]
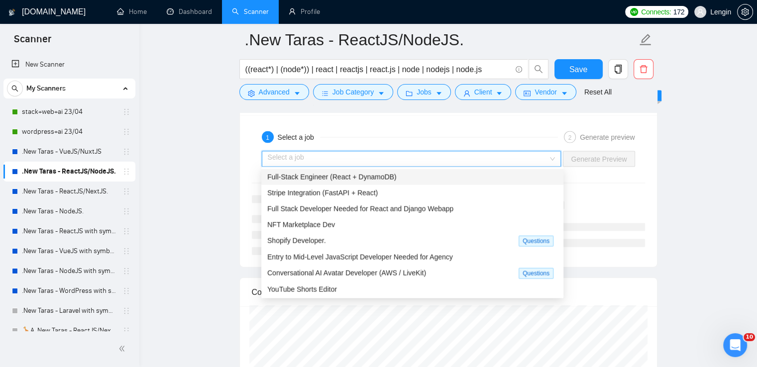
click at [544, 159] on input "search" at bounding box center [408, 159] width 281 height 15
click at [483, 172] on div "Full-Stack Engineer (React + DynamoDB)" at bounding box center [412, 177] width 290 height 11
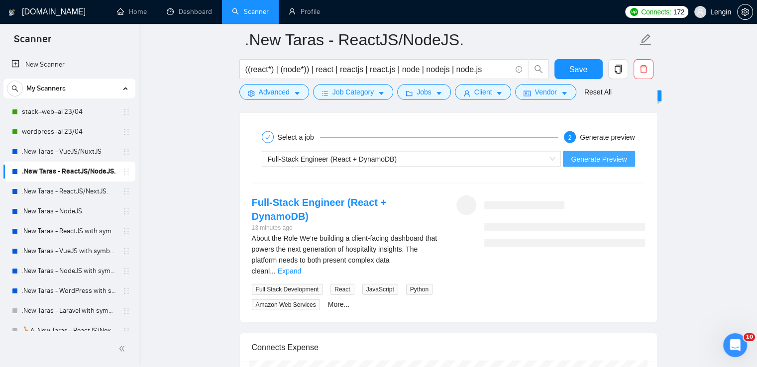
click at [597, 154] on span "Generate Preview" at bounding box center [599, 159] width 56 height 11
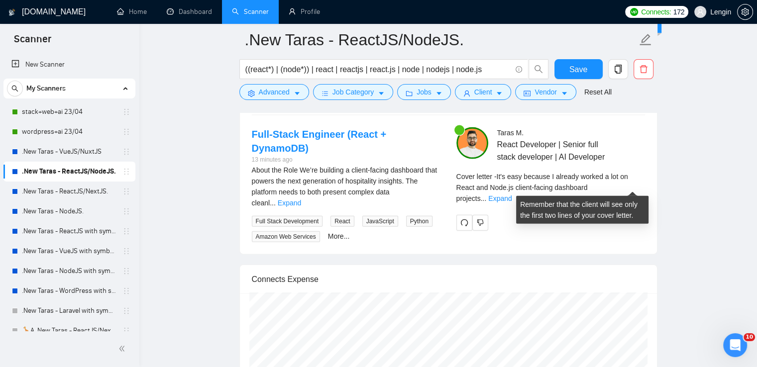
scroll to position [2190, 0]
click at [511, 194] on link "Expand" at bounding box center [499, 198] width 23 height 8
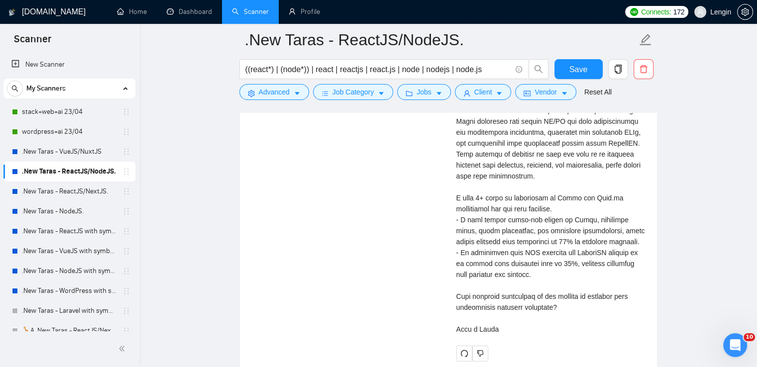
scroll to position [2435, 0]
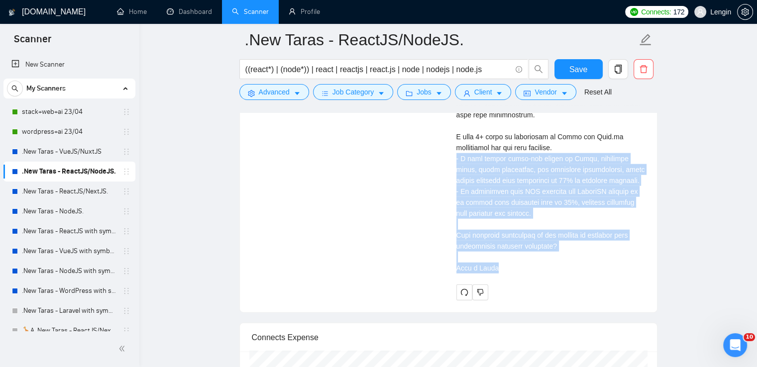
drag, startPoint x: 452, startPoint y: 156, endPoint x: 492, endPoint y: 277, distance: 127.7
click at [492, 277] on div "[PERSON_NAME] React Developer | Senior full stack developer | AI Developer Cove…" at bounding box center [550, 92] width 204 height 418
copy div "I have strong front-end skills in React, including hooks, state management, and…"
